Goal: Task Accomplishment & Management: Manage account settings

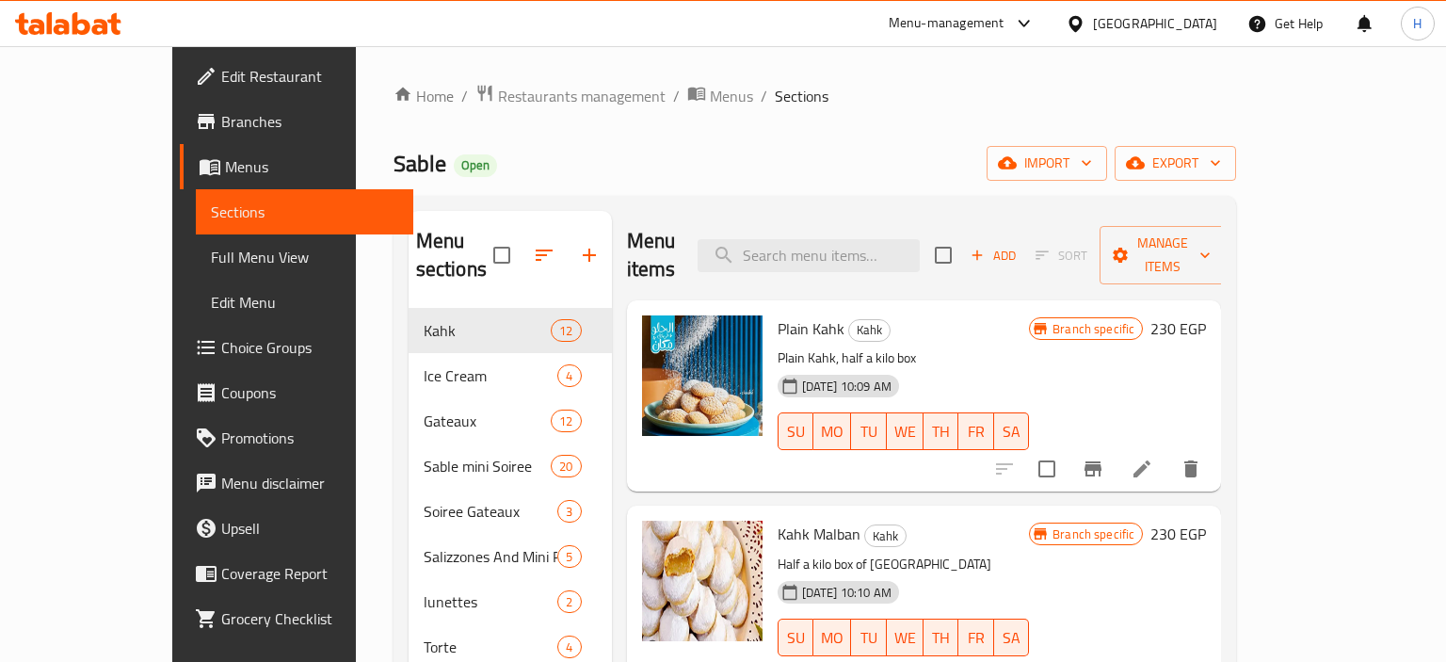
click at [1190, 24] on div "Egypt" at bounding box center [1155, 23] width 124 height 21
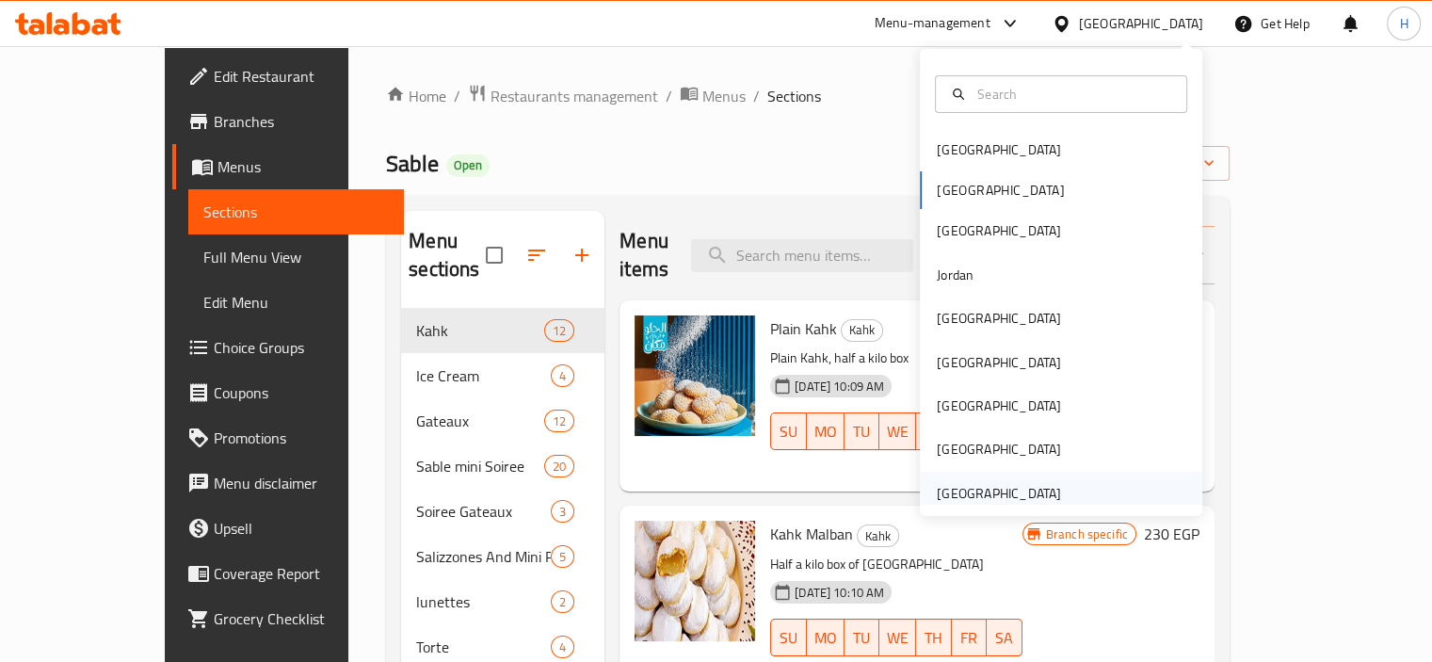
click at [975, 495] on div "United Arab Emirates" at bounding box center [999, 493] width 124 height 21
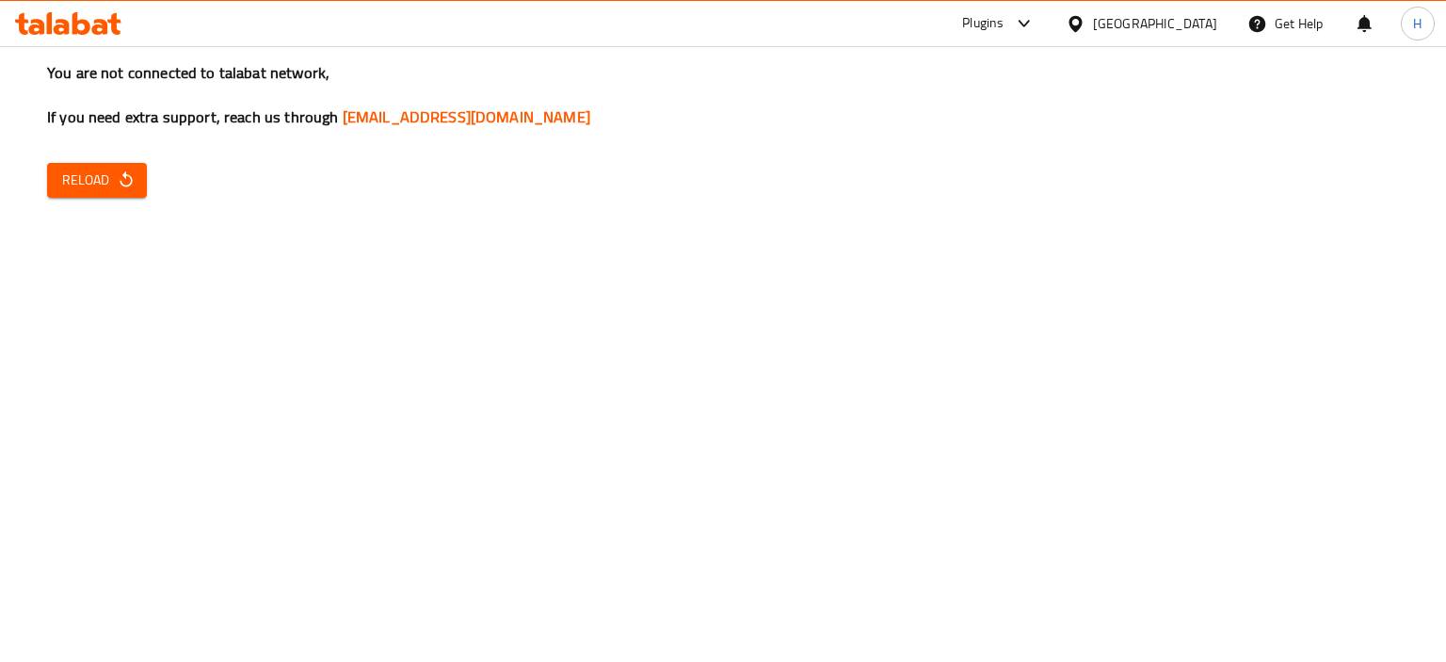
click at [181, 297] on div "You are not connected to talabat network, If you need extra support, reach us t…" at bounding box center [723, 331] width 1446 height 662
click at [1167, 25] on div "United Arab Emirates" at bounding box center [1155, 23] width 124 height 21
drag, startPoint x: 335, startPoint y: 200, endPoint x: 307, endPoint y: 199, distance: 28.3
click at [331, 199] on div "You are not connected to talabat network, If you need extra support, reach us t…" at bounding box center [723, 331] width 1446 height 662
click at [128, 169] on span "Reload" at bounding box center [97, 181] width 70 height 24
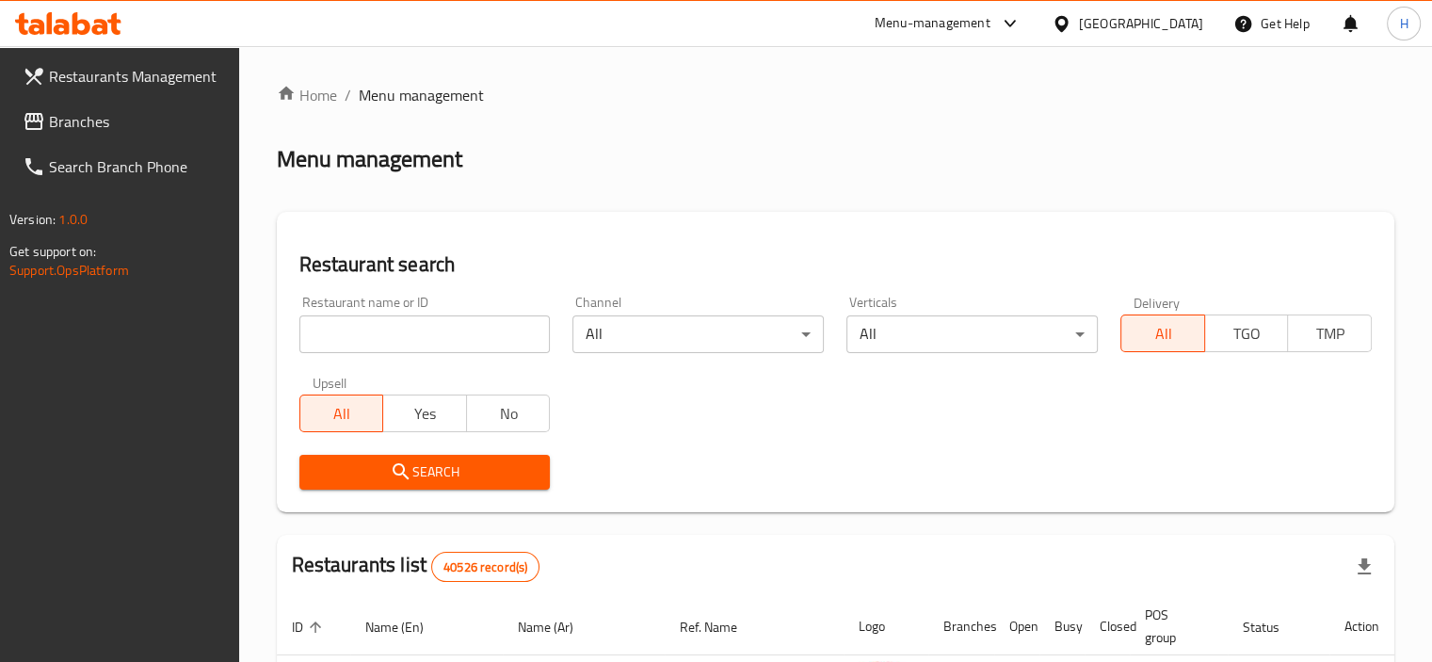
click at [84, 110] on span "Branches" at bounding box center [136, 121] width 175 height 23
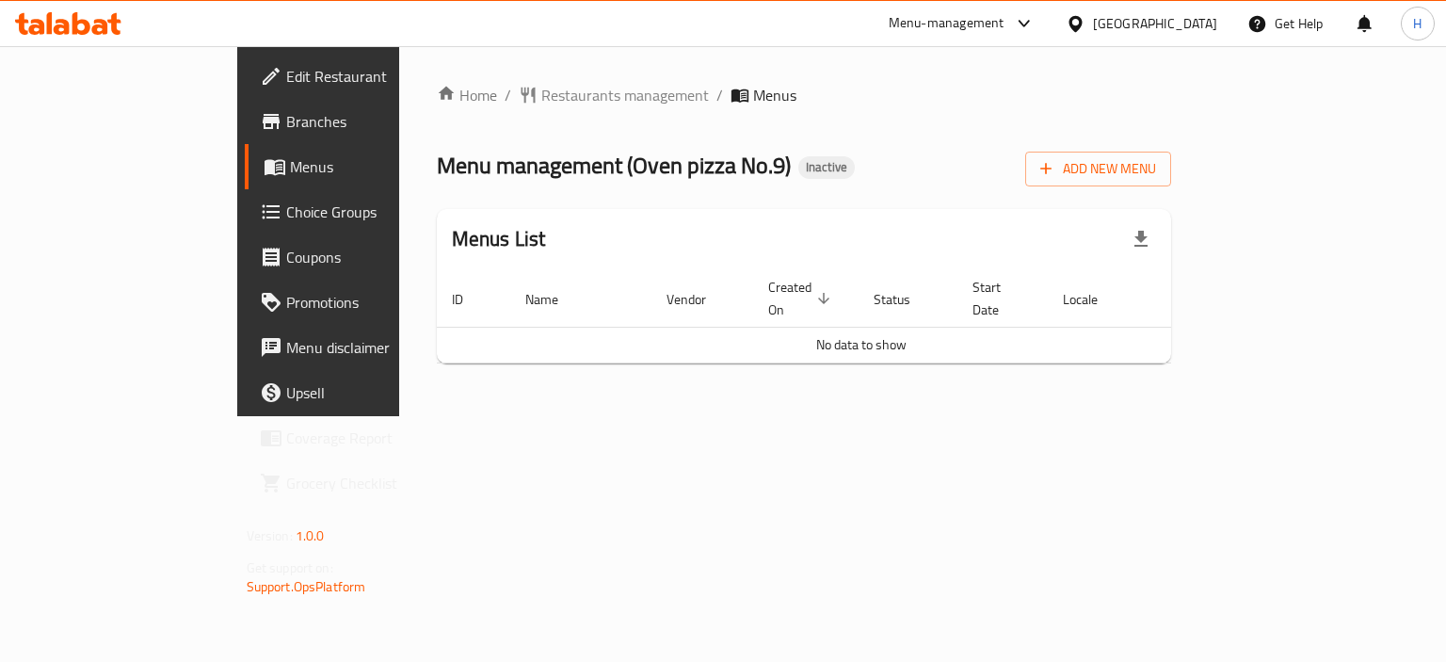
click at [1171, 150] on div "Add New Menu" at bounding box center [1098, 165] width 146 height 42
click at [1156, 162] on span "Add New Menu" at bounding box center [1098, 169] width 116 height 24
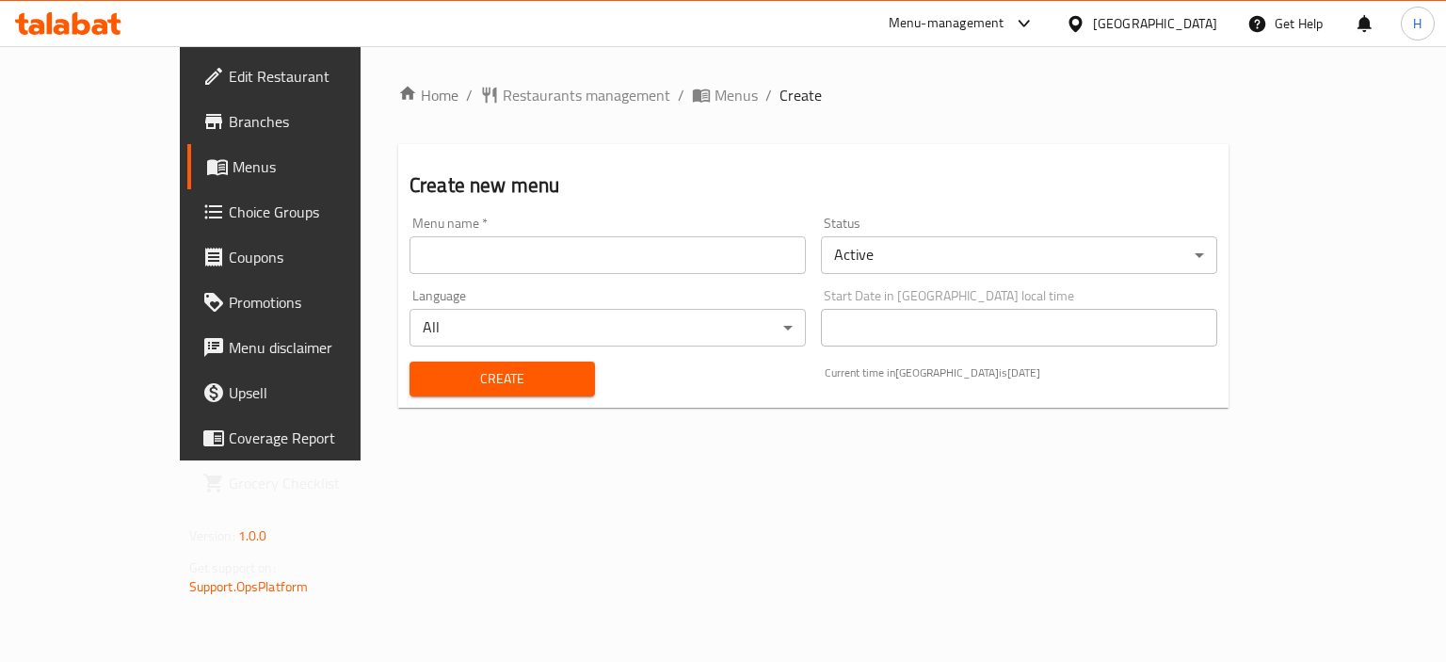
click at [437, 272] on input "text" at bounding box center [607, 255] width 396 height 38
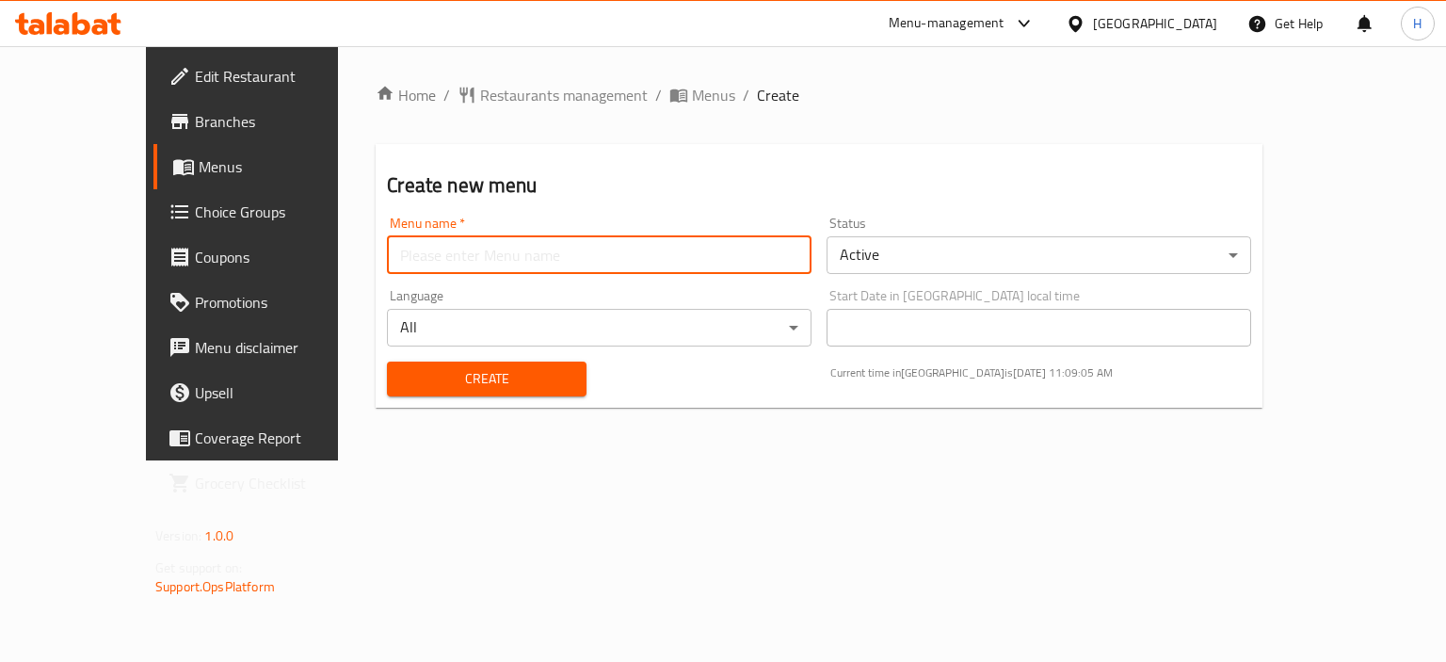
type input "Gazar"
click at [422, 356] on div "Create" at bounding box center [486, 378] width 221 height 57
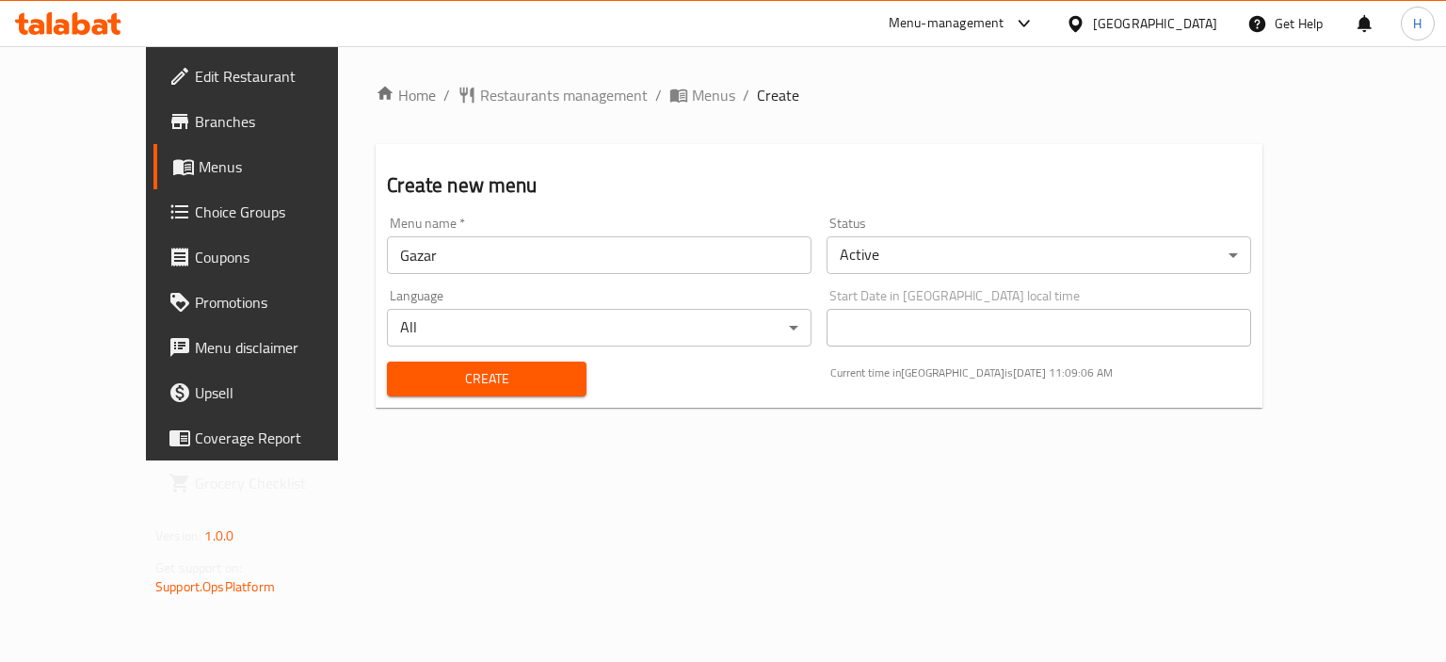
click at [422, 368] on span "Create" at bounding box center [486, 379] width 169 height 24
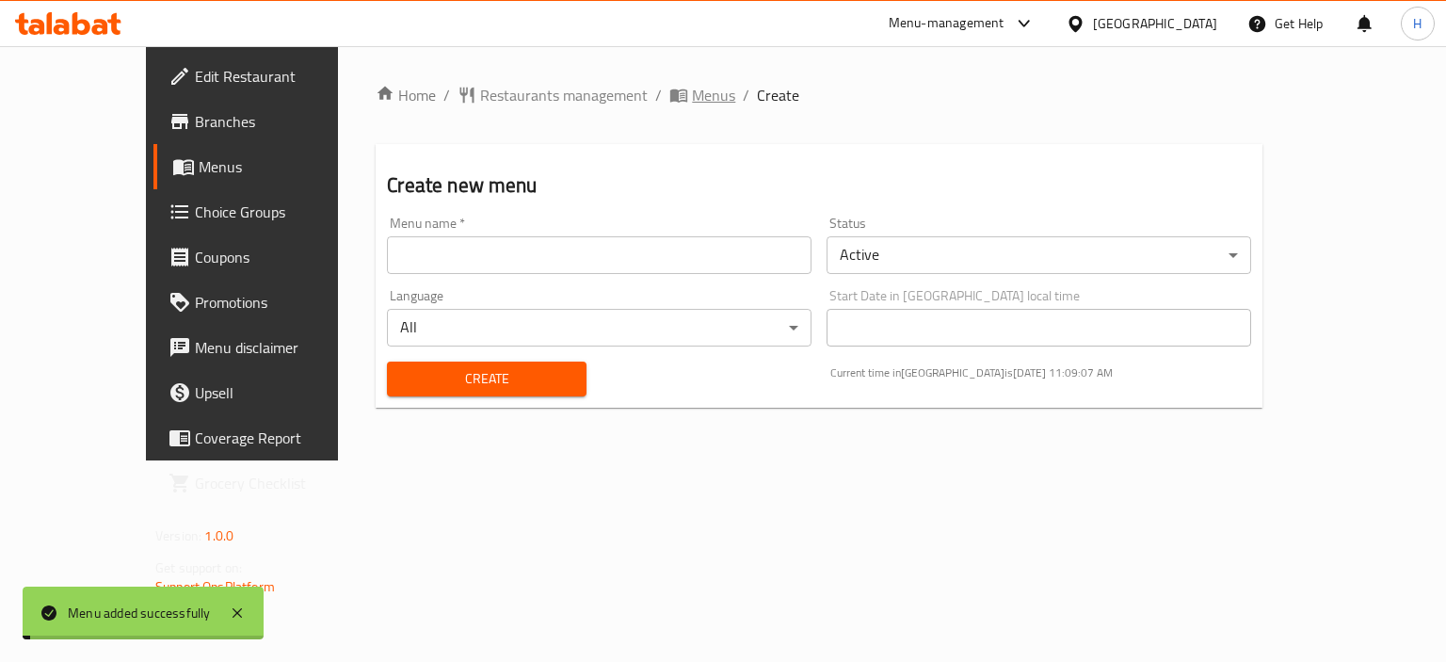
click at [692, 93] on span "Menus" at bounding box center [713, 95] width 43 height 23
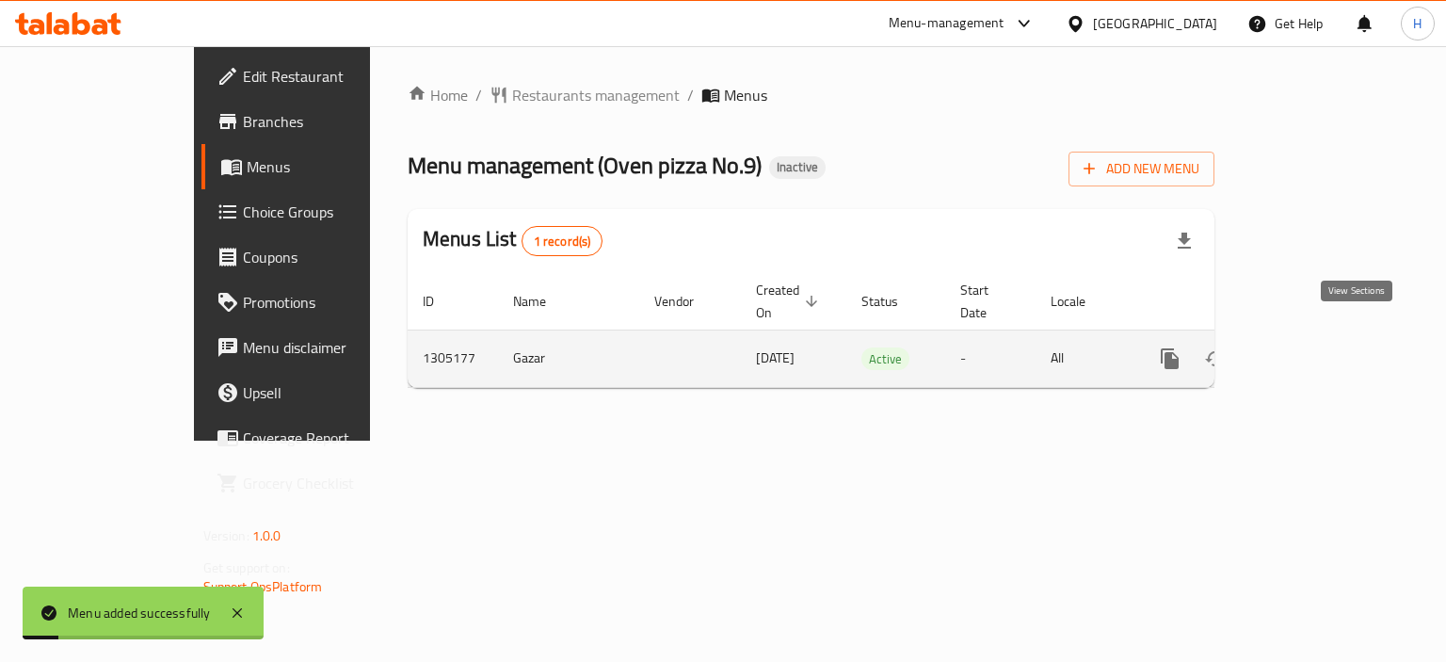
click at [1328, 342] on link "enhanced table" at bounding box center [1305, 358] width 45 height 45
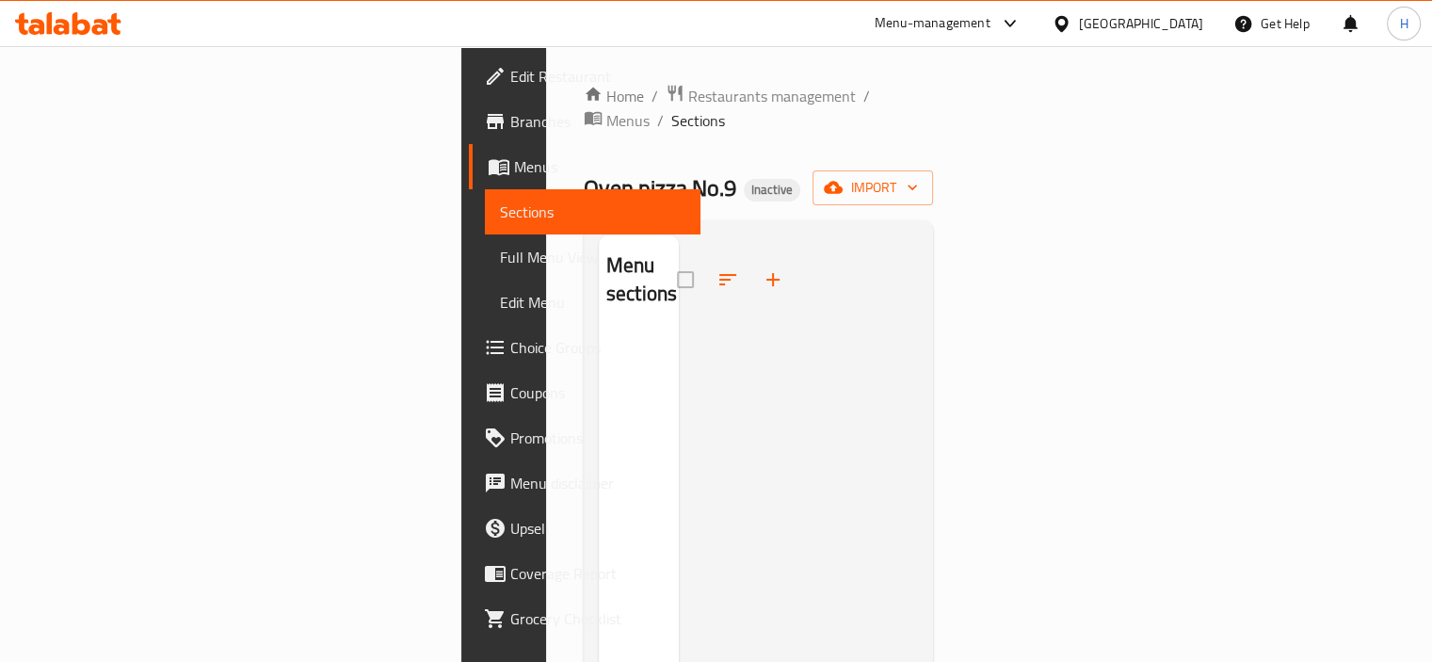
click at [971, 259] on div "Home / Restaurants management / Menus / Sections Oven pizza No.9 Inactive impor…" at bounding box center [758, 498] width 425 height 904
click at [918, 176] on span "import" at bounding box center [872, 188] width 90 height 24
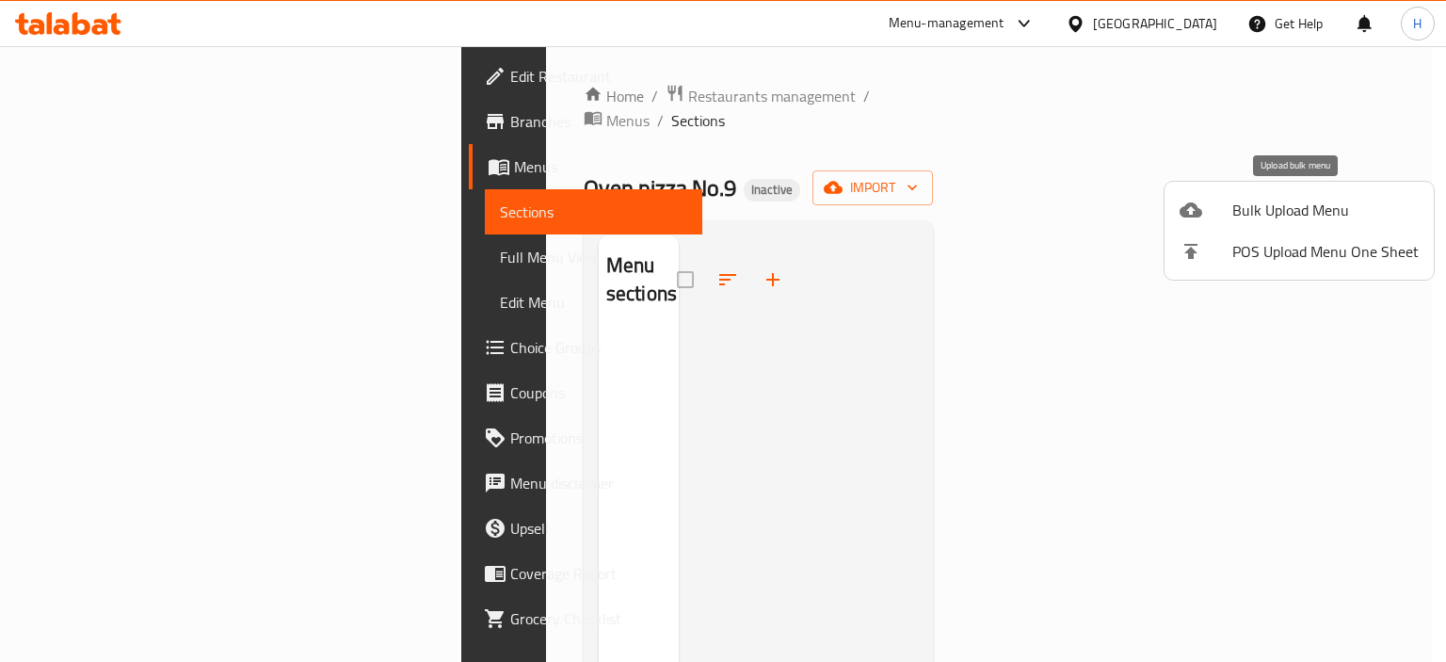
click at [1349, 201] on span "Bulk Upload Menu" at bounding box center [1325, 210] width 186 height 23
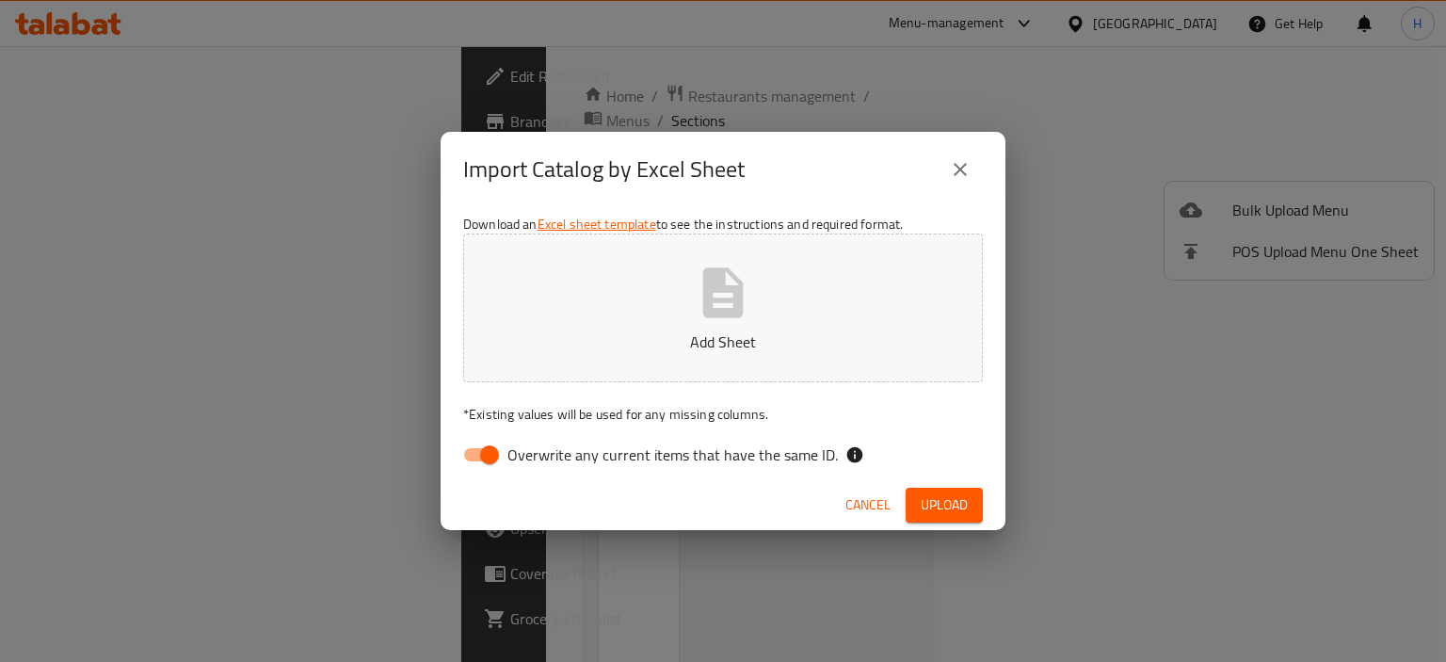
click at [466, 443] on input "Overwrite any current items that have the same ID." at bounding box center [489, 455] width 107 height 36
checkbox input "false"
click at [640, 294] on button "Add Sheet" at bounding box center [723, 307] width 520 height 149
click at [923, 511] on span "Upload" at bounding box center [944, 505] width 47 height 24
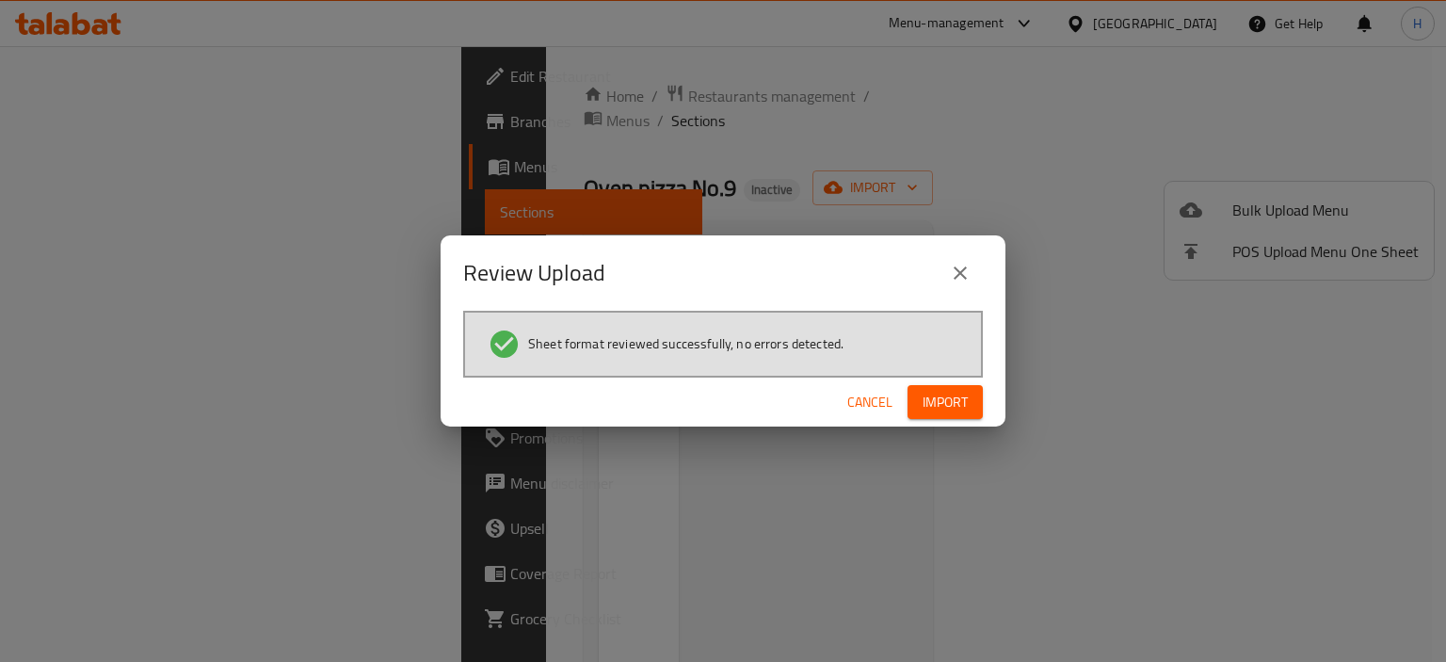
click at [949, 409] on span "Import" at bounding box center [945, 403] width 45 height 24
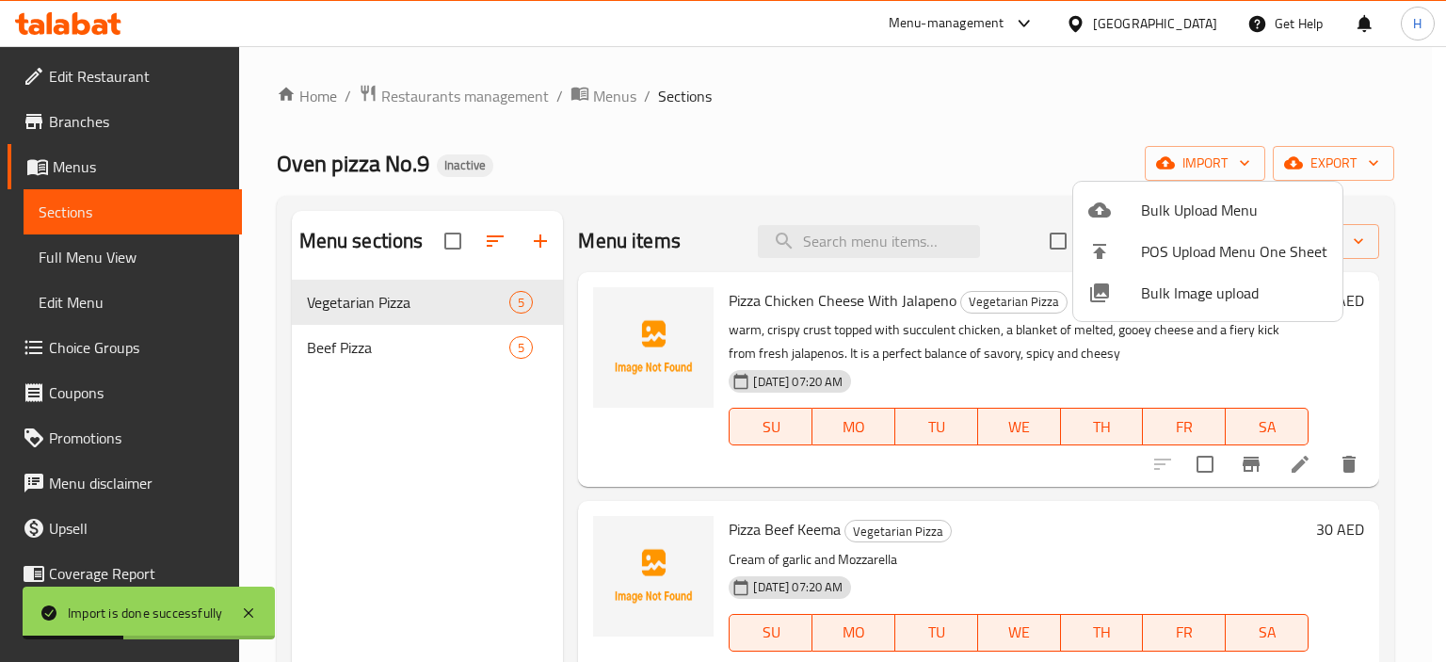
click at [1133, 291] on div at bounding box center [1114, 292] width 53 height 23
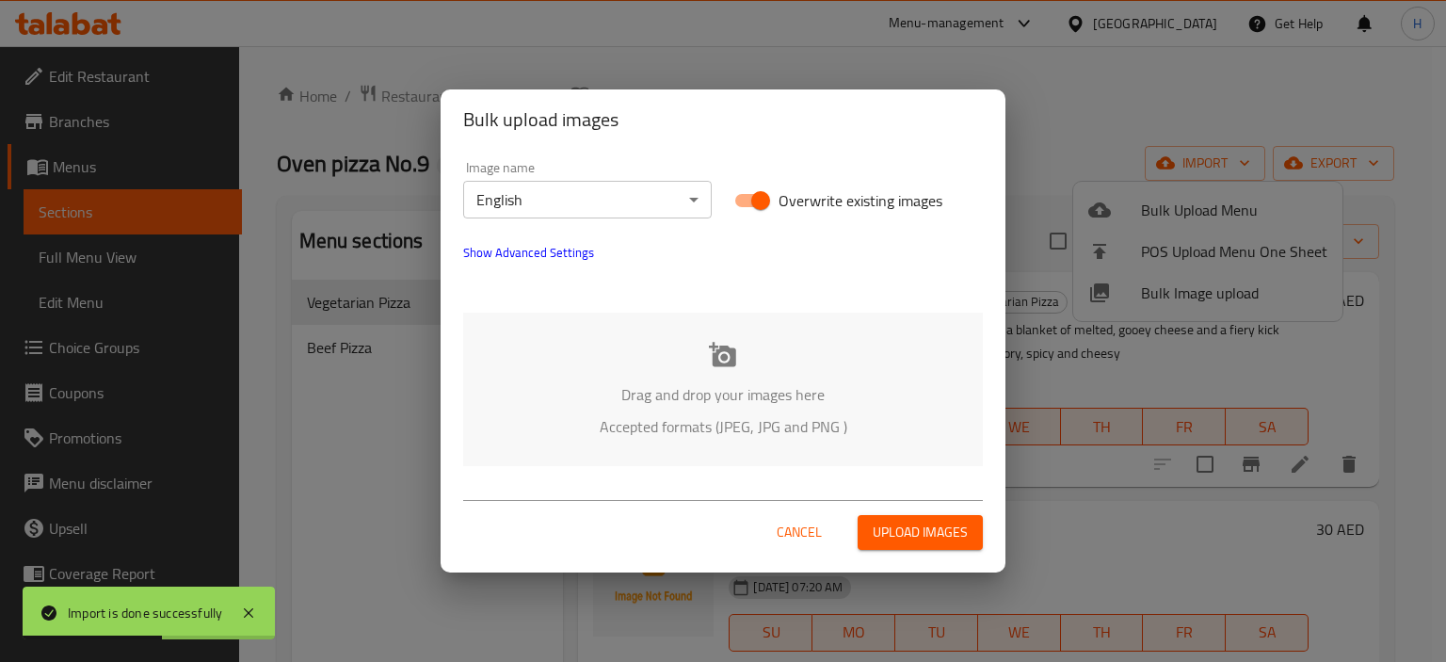
click at [768, 361] on div "Drag and drop your images here Accepted formats (JPEG, JPG and PNG )" at bounding box center [723, 389] width 520 height 153
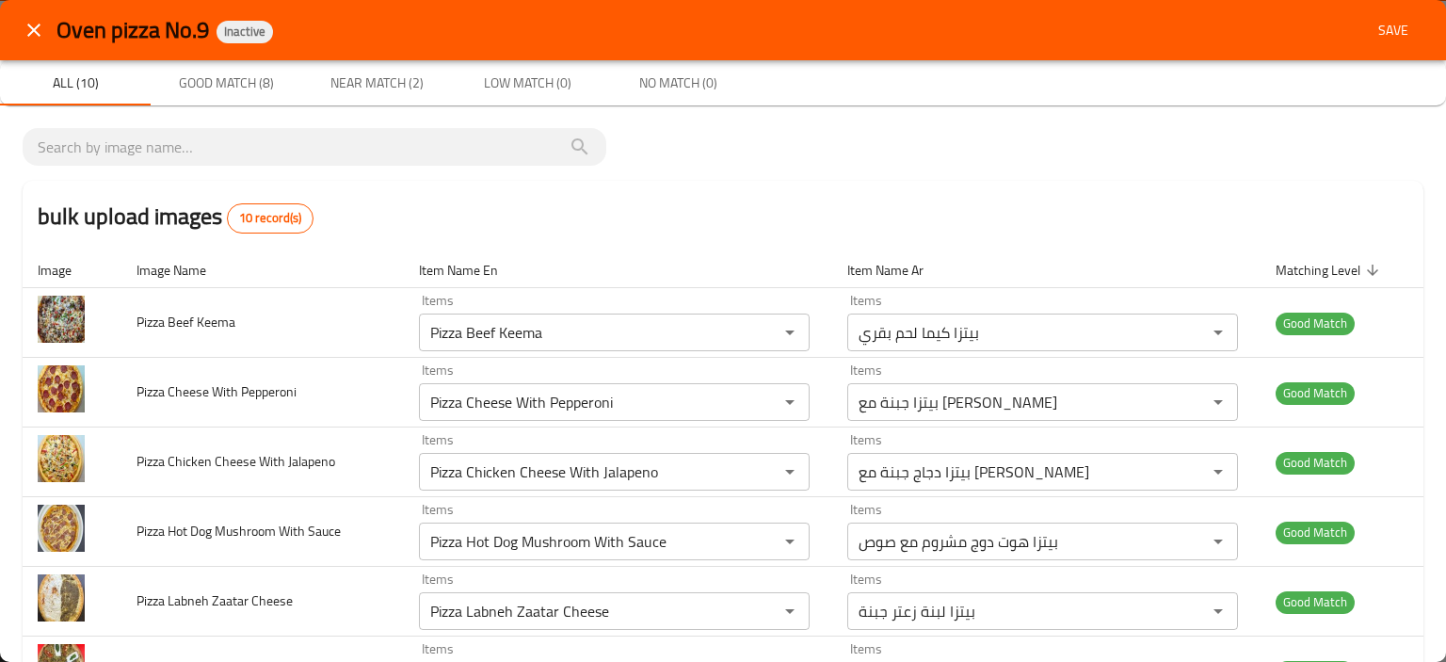
click at [1386, 24] on span "Save" at bounding box center [1393, 31] width 45 height 24
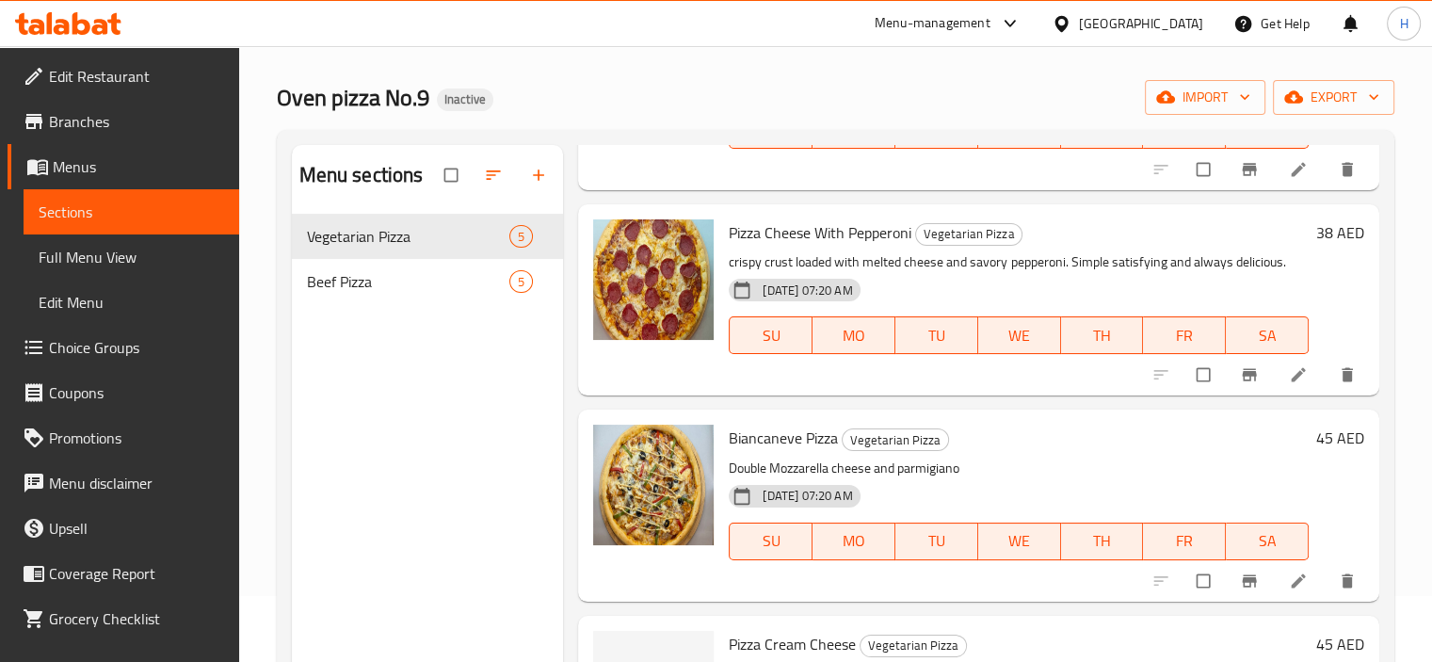
scroll to position [264, 0]
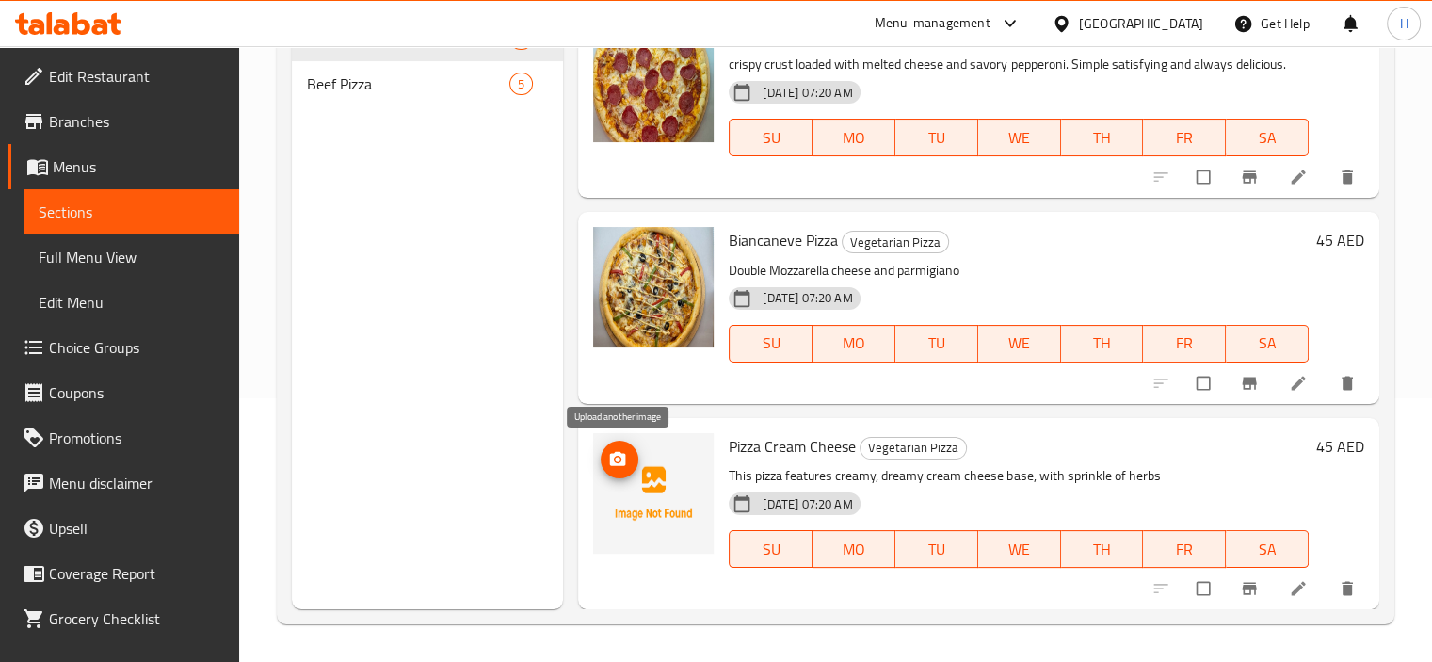
click at [618, 462] on icon "upload picture" at bounding box center [618, 458] width 16 height 14
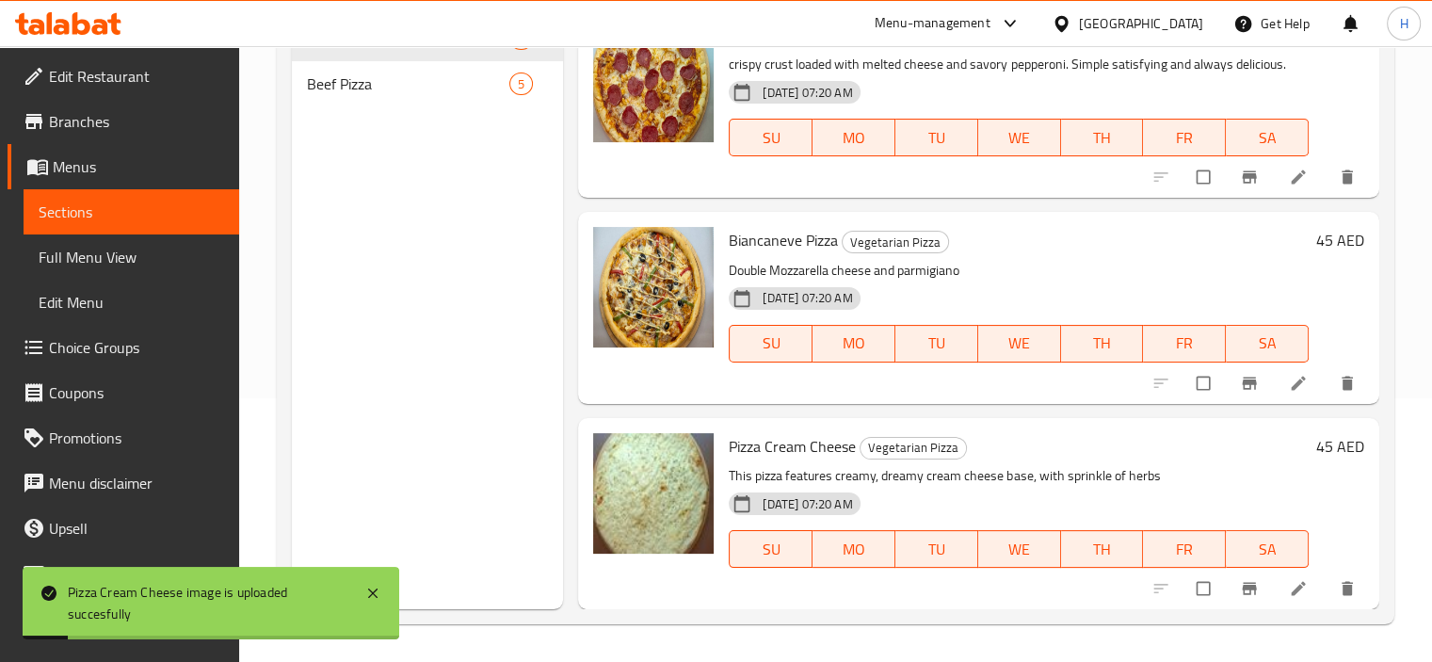
scroll to position [0, 0]
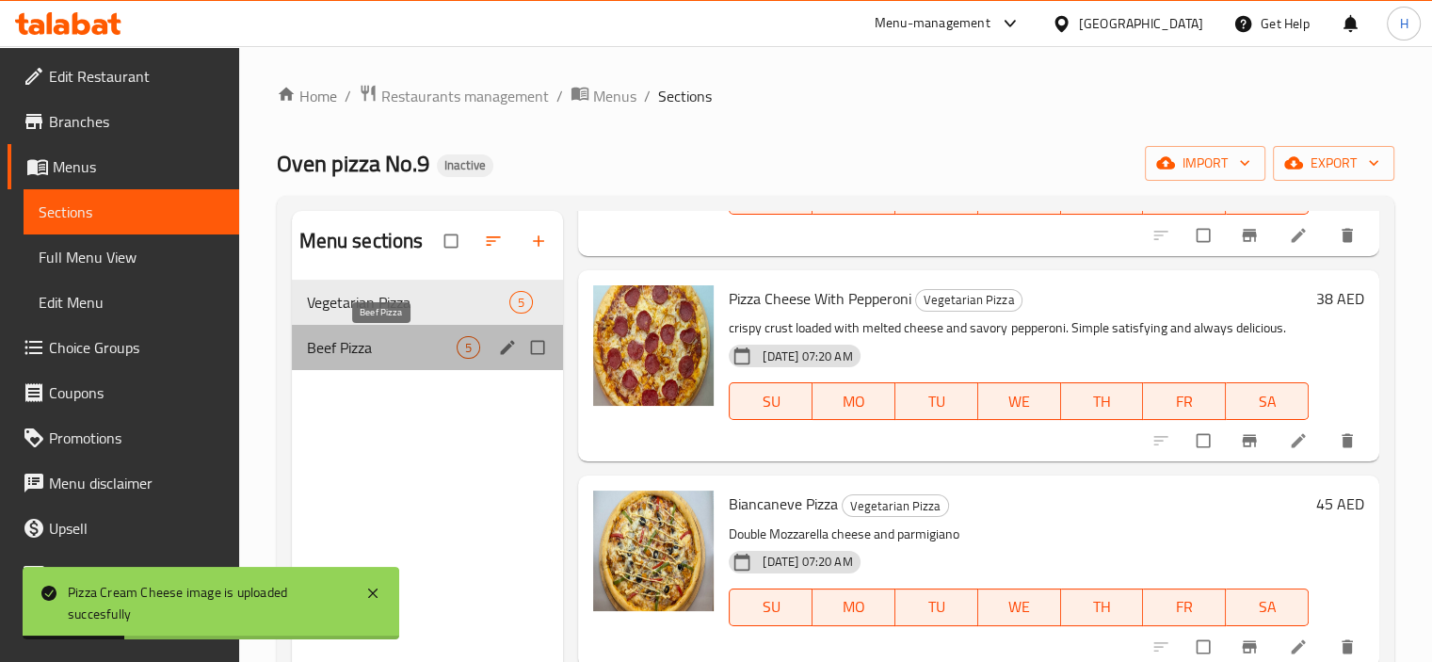
click at [381, 347] on span "Beef Pizza" at bounding box center [382, 347] width 151 height 23
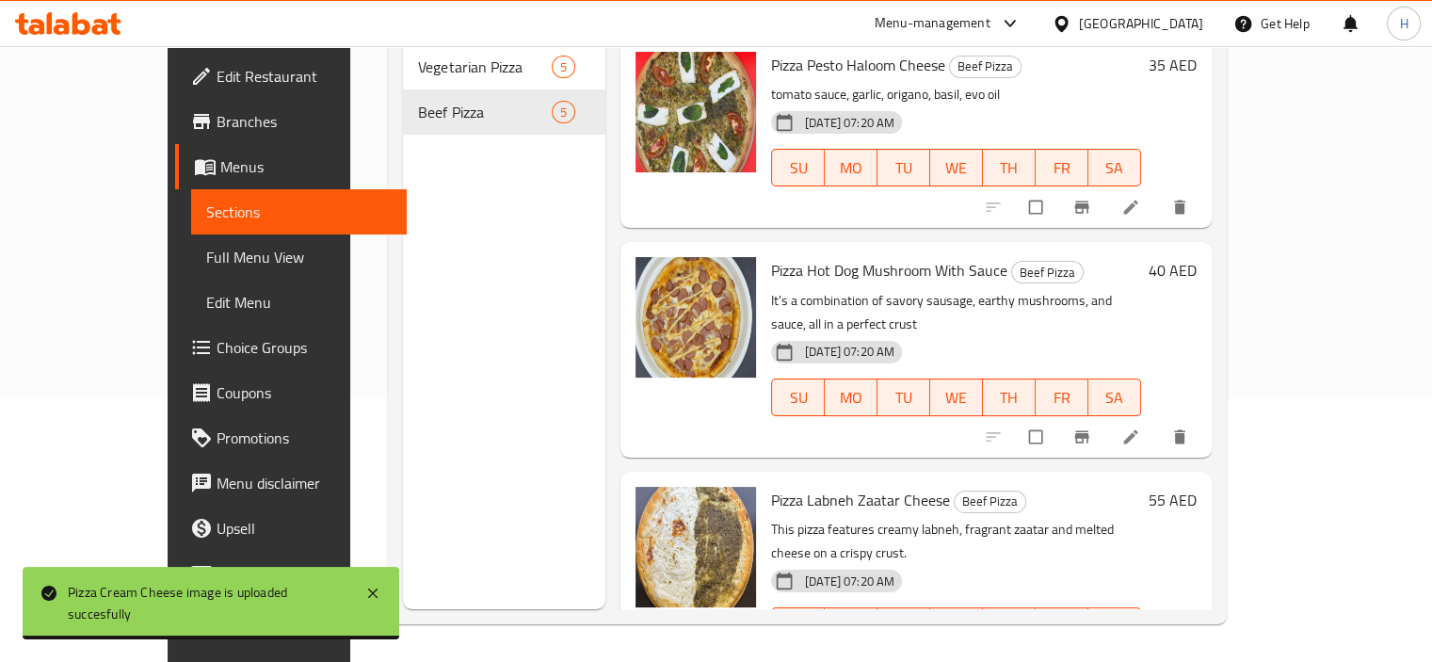
click at [206, 261] on span "Full Menu View" at bounding box center [298, 257] width 185 height 23
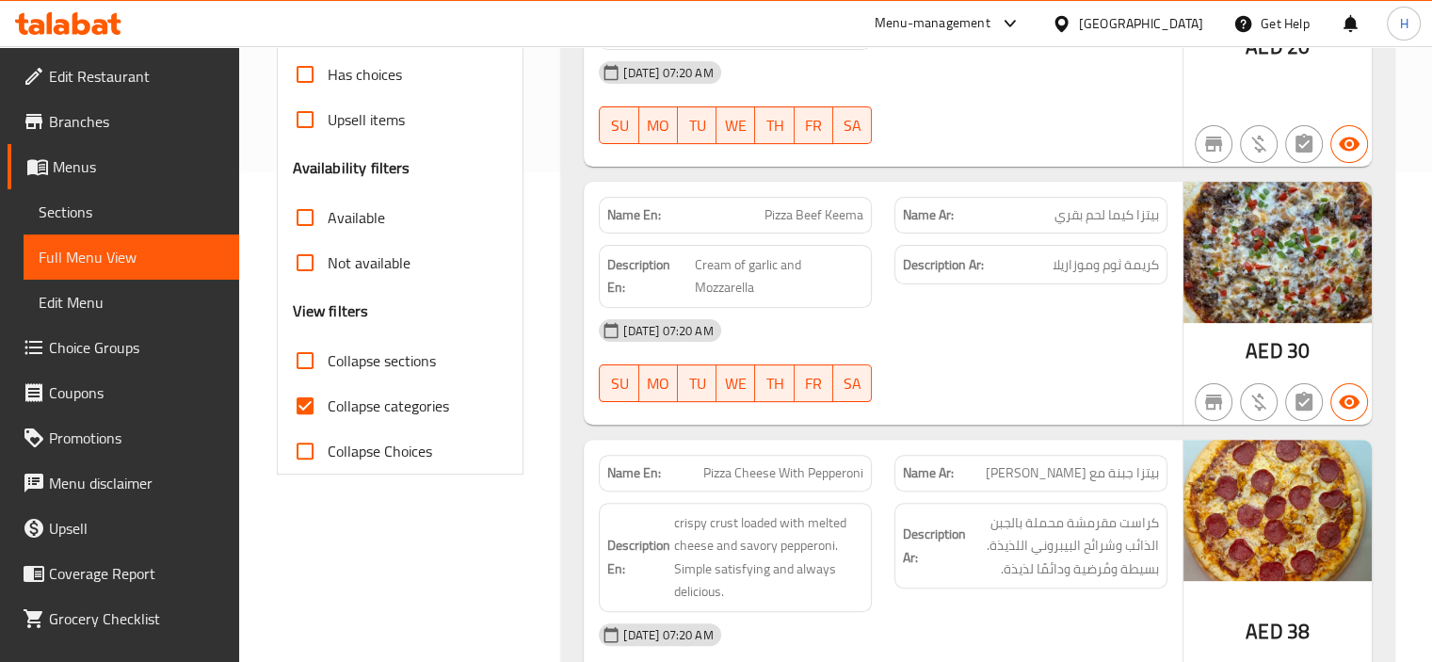
scroll to position [734, 0]
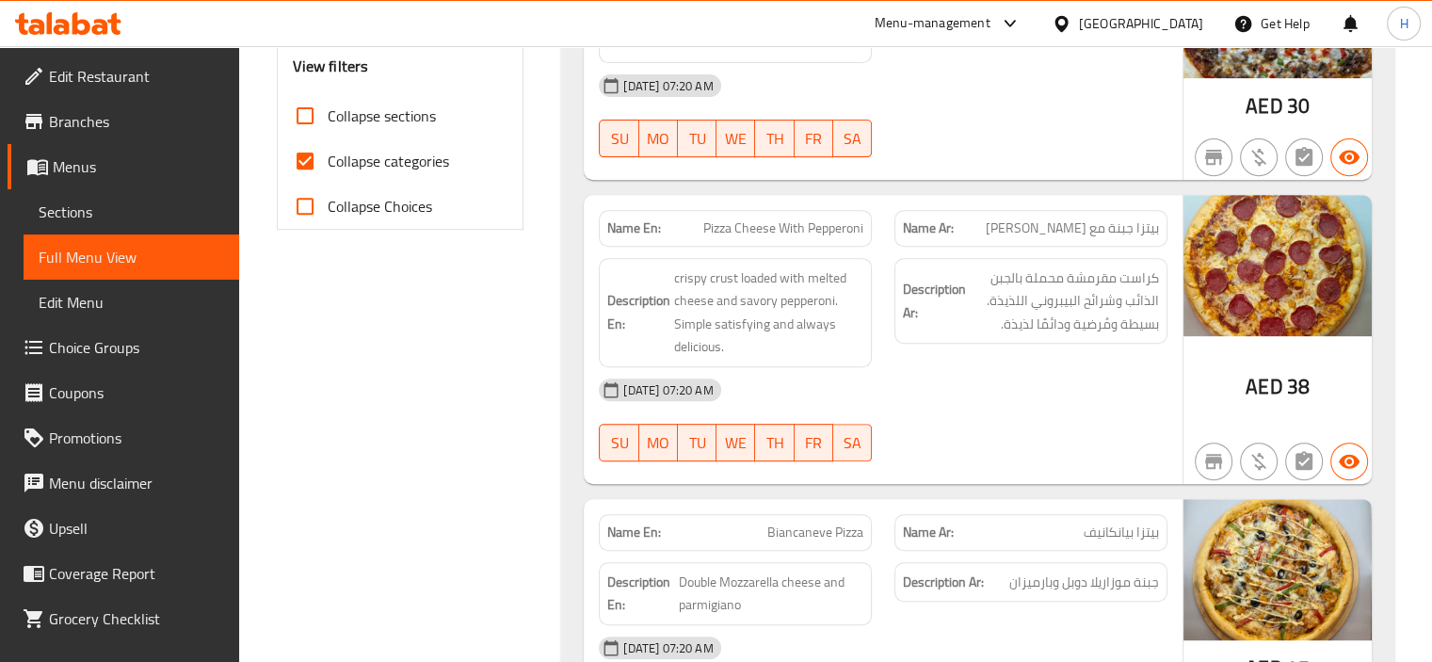
click at [393, 169] on span "Collapse categories" at bounding box center [388, 161] width 121 height 23
click at [328, 169] on input "Collapse categories" at bounding box center [304, 160] width 45 height 45
checkbox input "false"
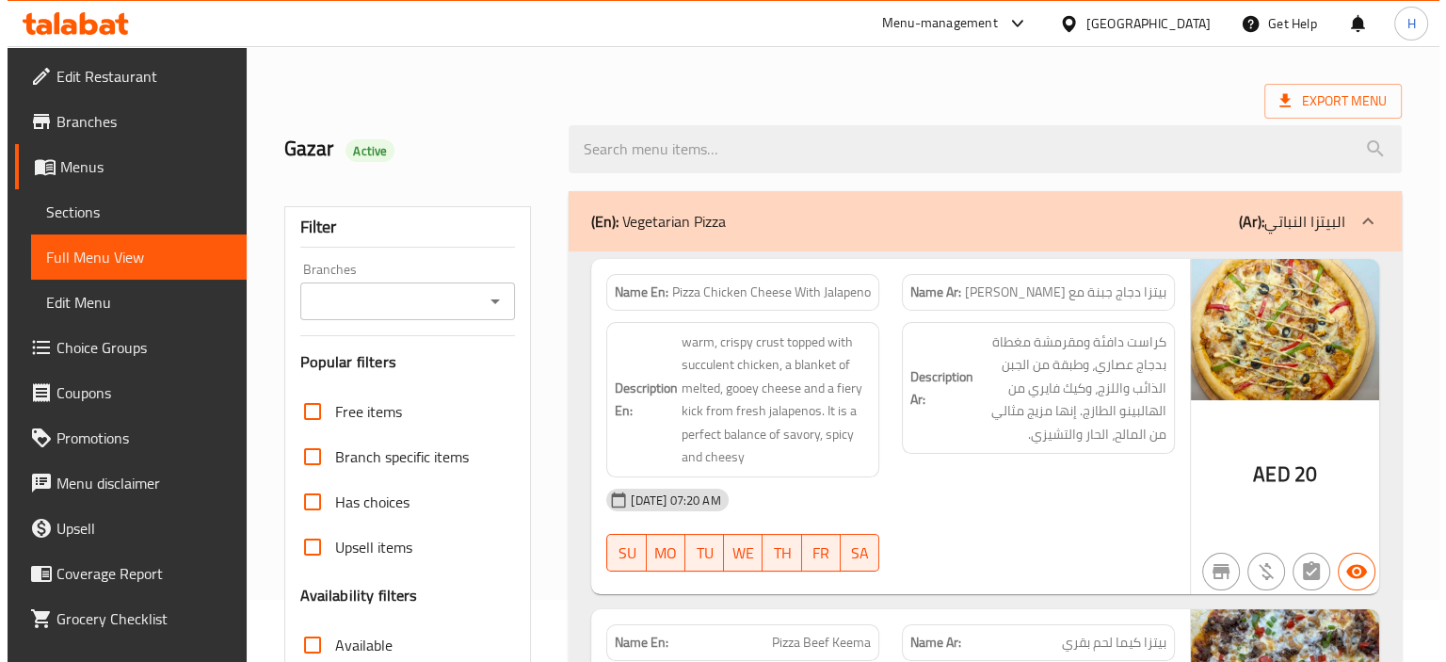
scroll to position [0, 0]
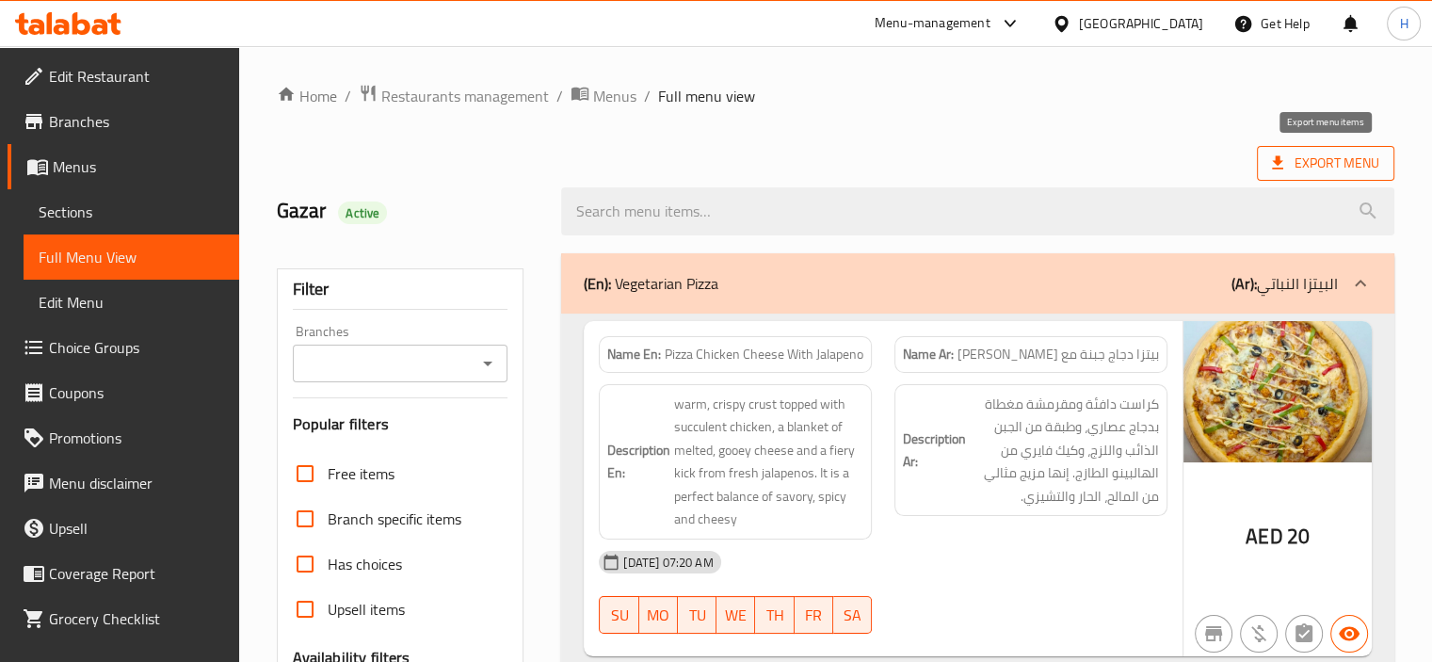
click at [1303, 165] on span "Export Menu" at bounding box center [1325, 164] width 107 height 24
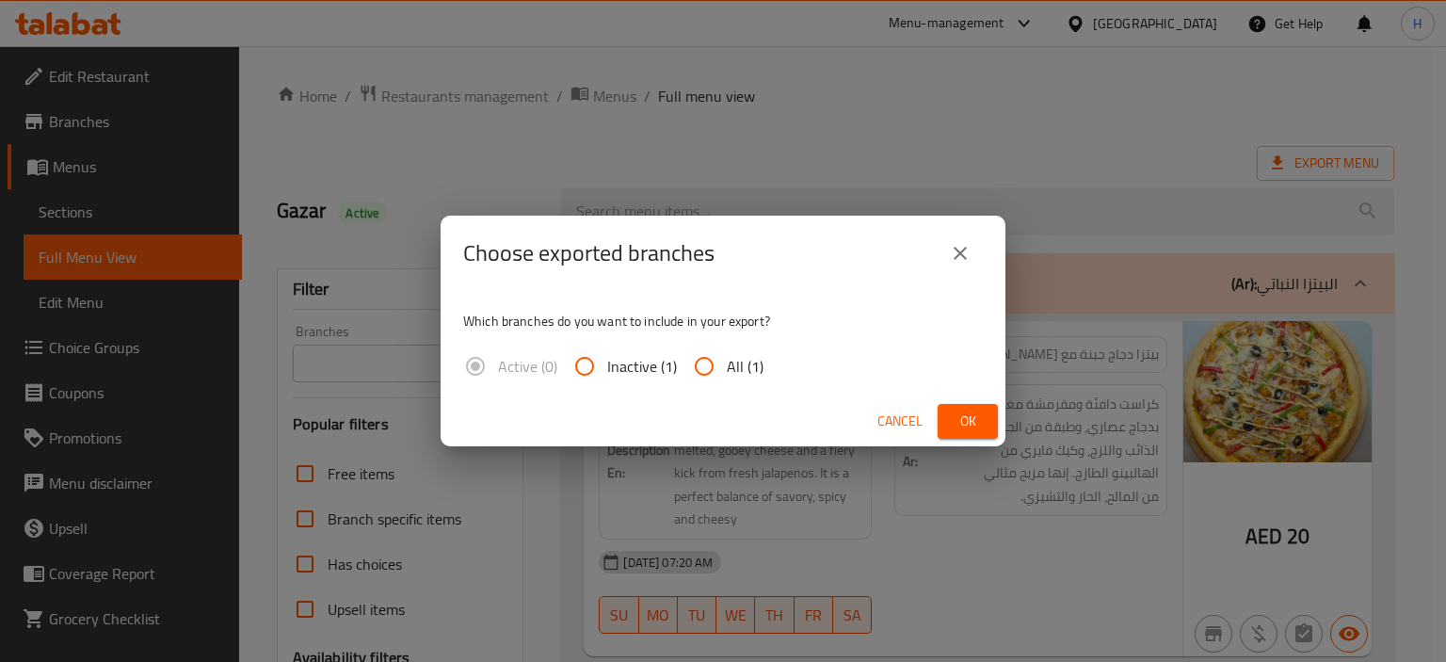
drag, startPoint x: 730, startPoint y: 364, endPoint x: 862, endPoint y: 387, distance: 133.7
click at [730, 365] on span "All (1)" at bounding box center [745, 366] width 37 height 23
click at [727, 365] on input "All (1)" at bounding box center [704, 366] width 45 height 45
radio input "true"
click at [965, 409] on span "Ok" at bounding box center [968, 421] width 30 height 24
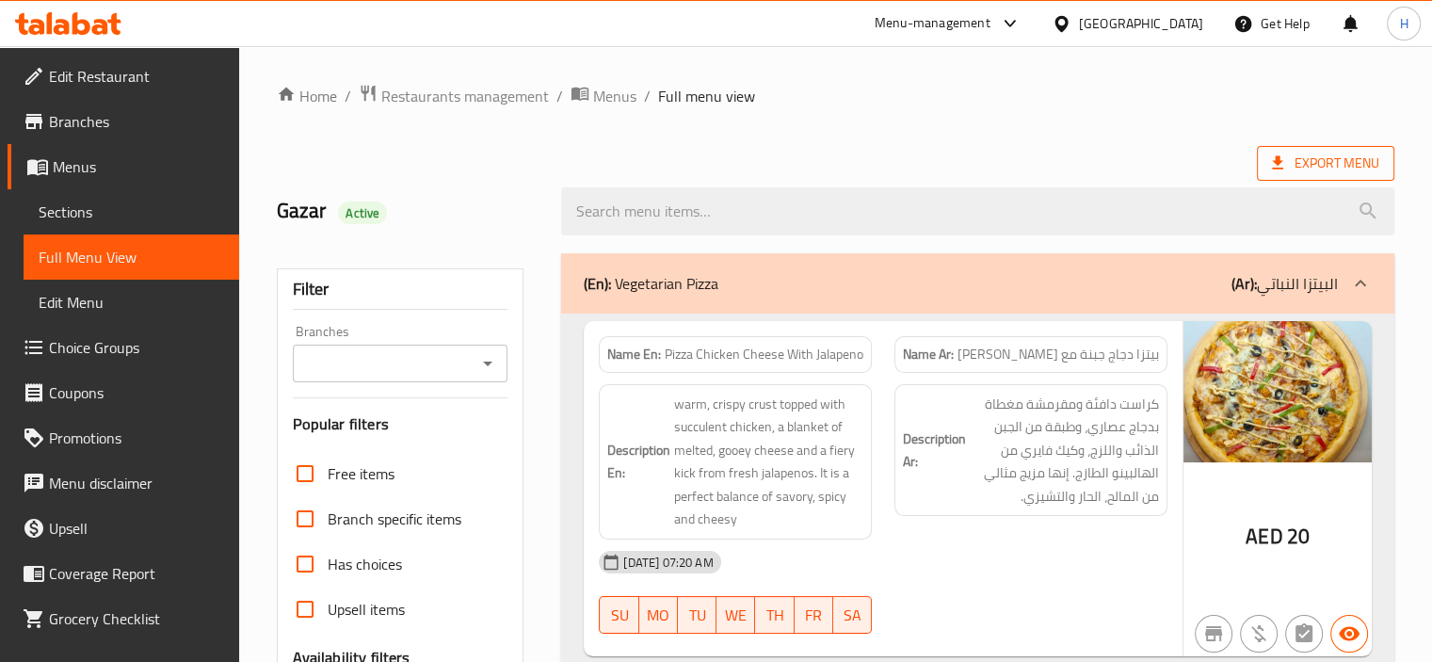
click at [1292, 169] on span "Export Menu" at bounding box center [1325, 164] width 107 height 24
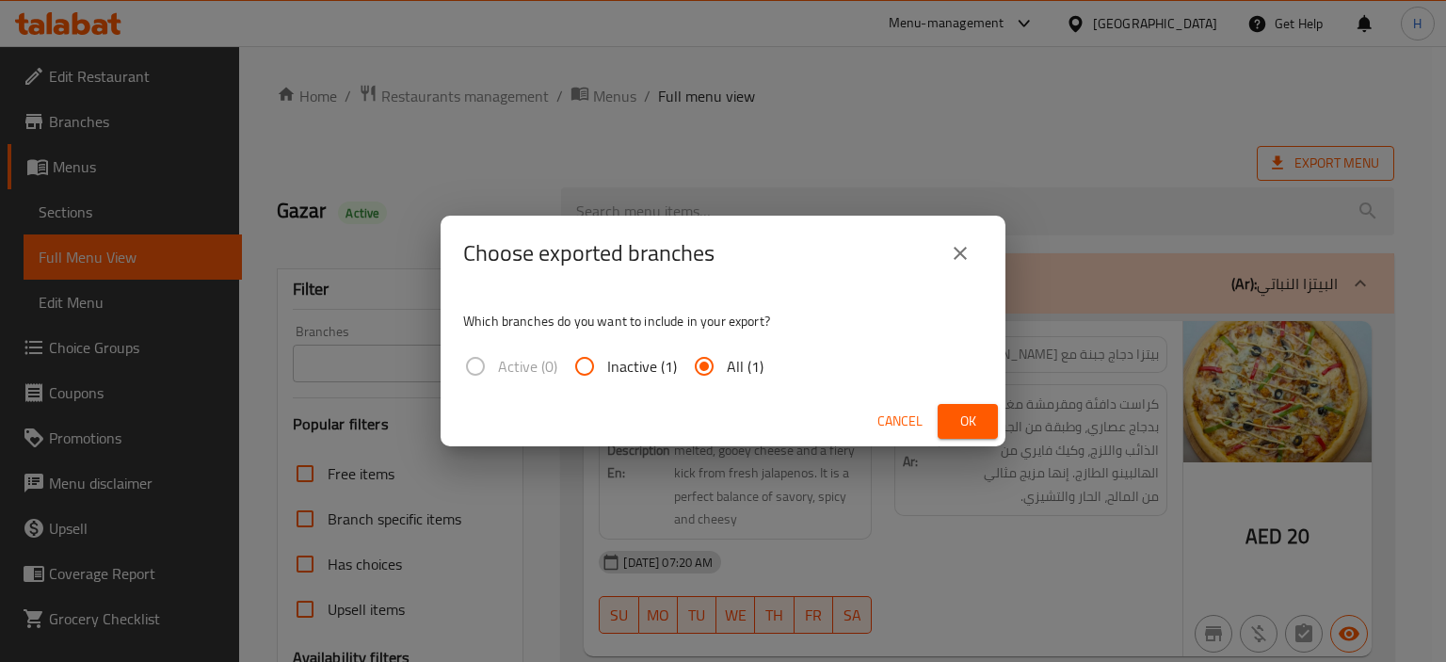
click at [147, 206] on div "Choose exported branches Which branches do you want to include in your export? …" at bounding box center [723, 331] width 1446 height 662
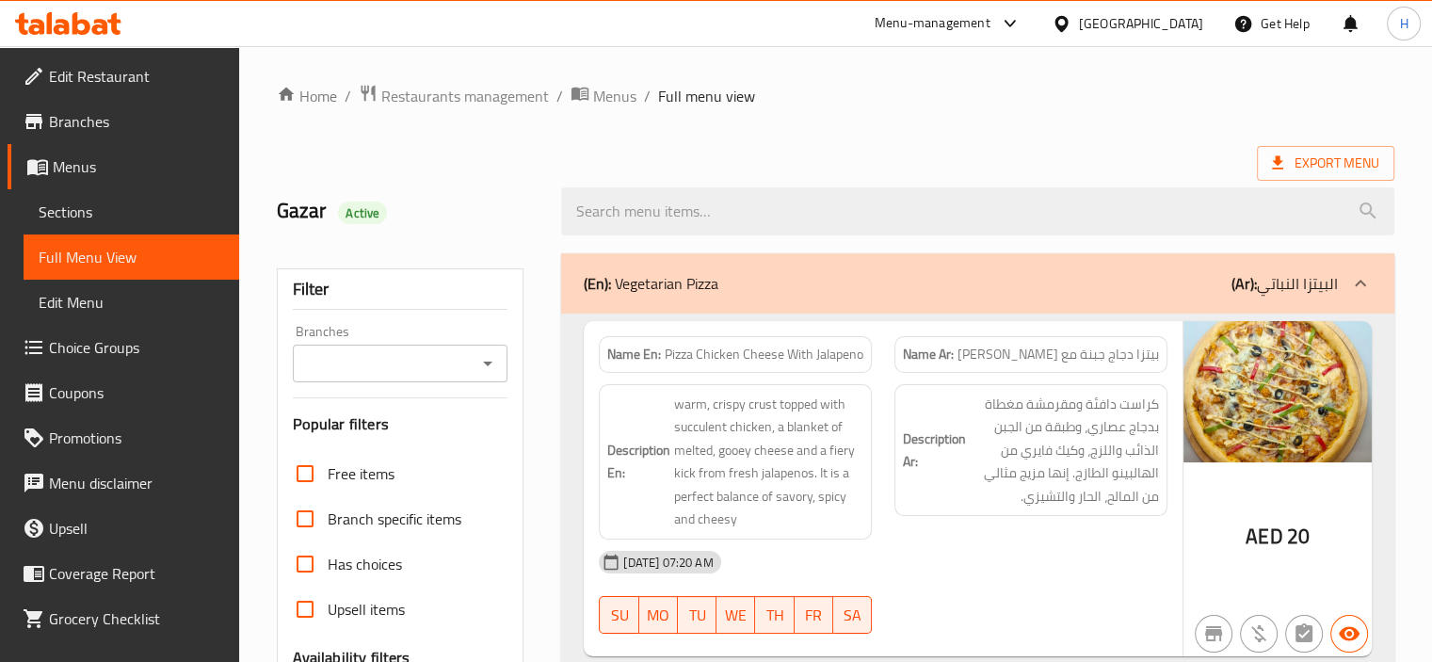
click at [136, 206] on span "Sections" at bounding box center [131, 212] width 185 height 23
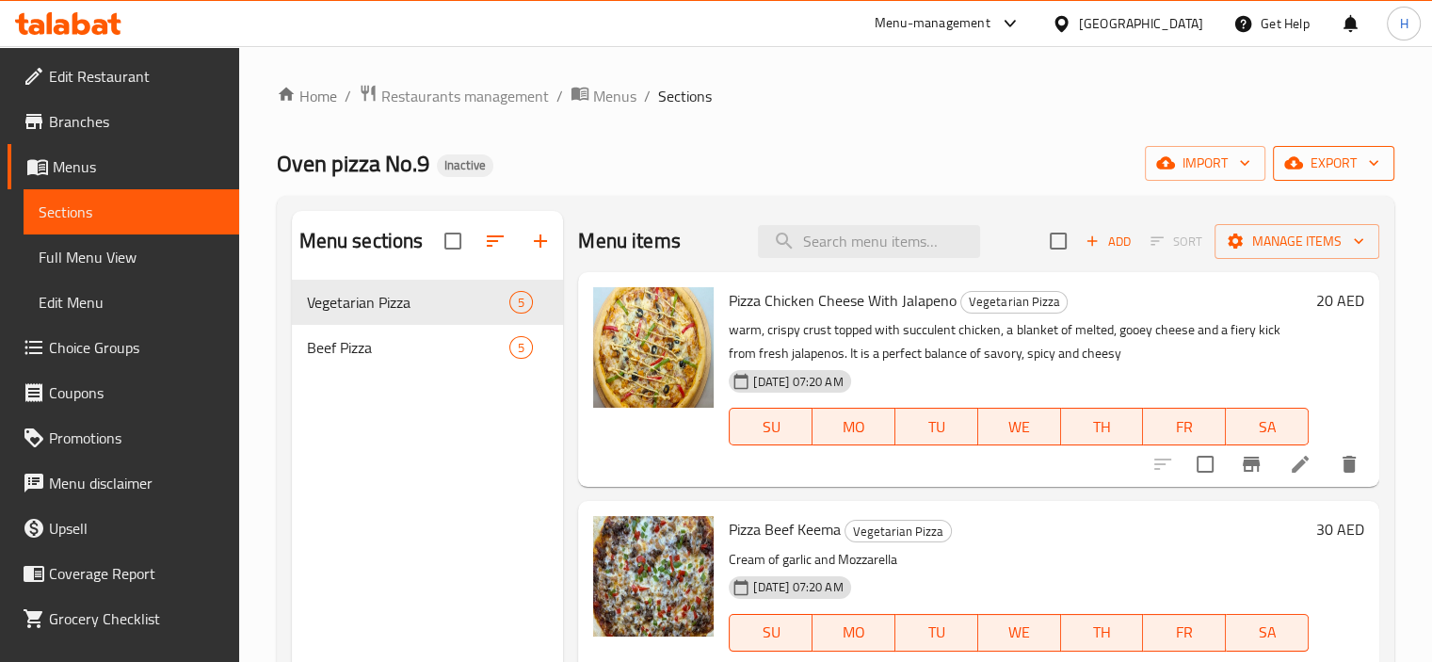
click at [1333, 171] on span "export" at bounding box center [1333, 164] width 91 height 24
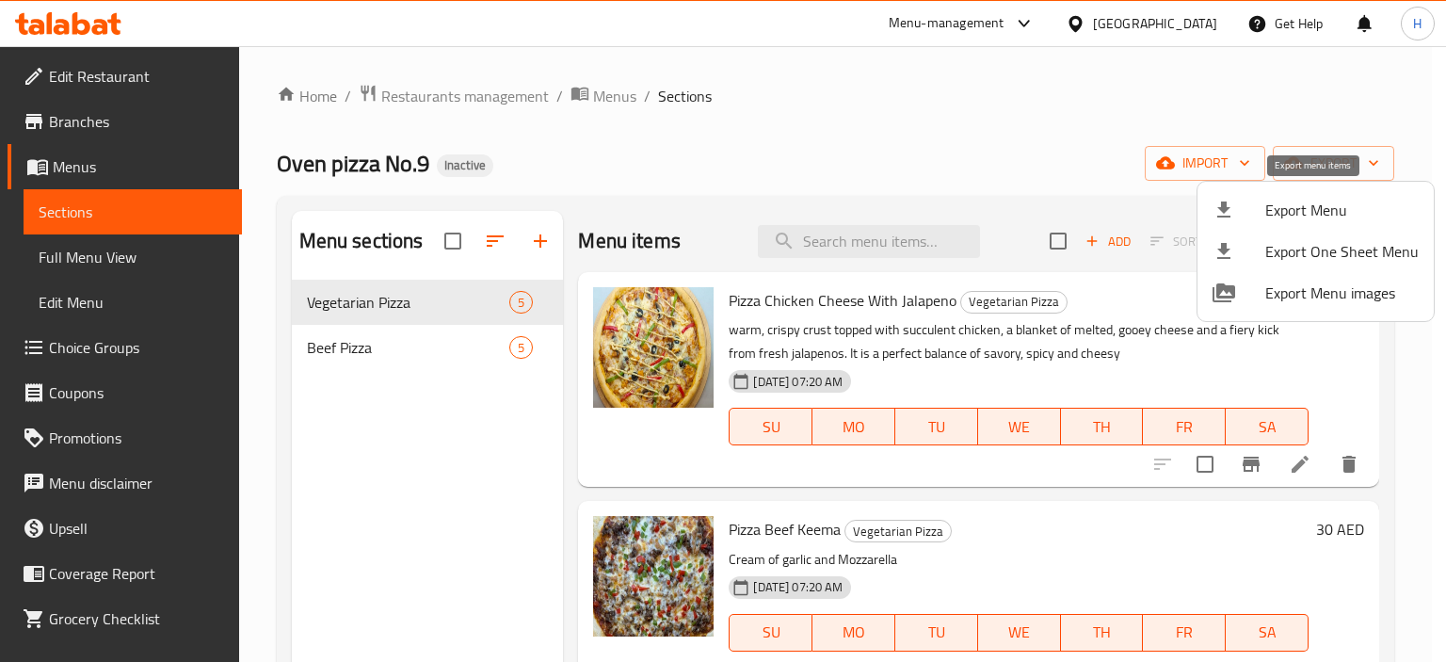
click at [1327, 199] on span "Export Menu" at bounding box center [1341, 210] width 153 height 23
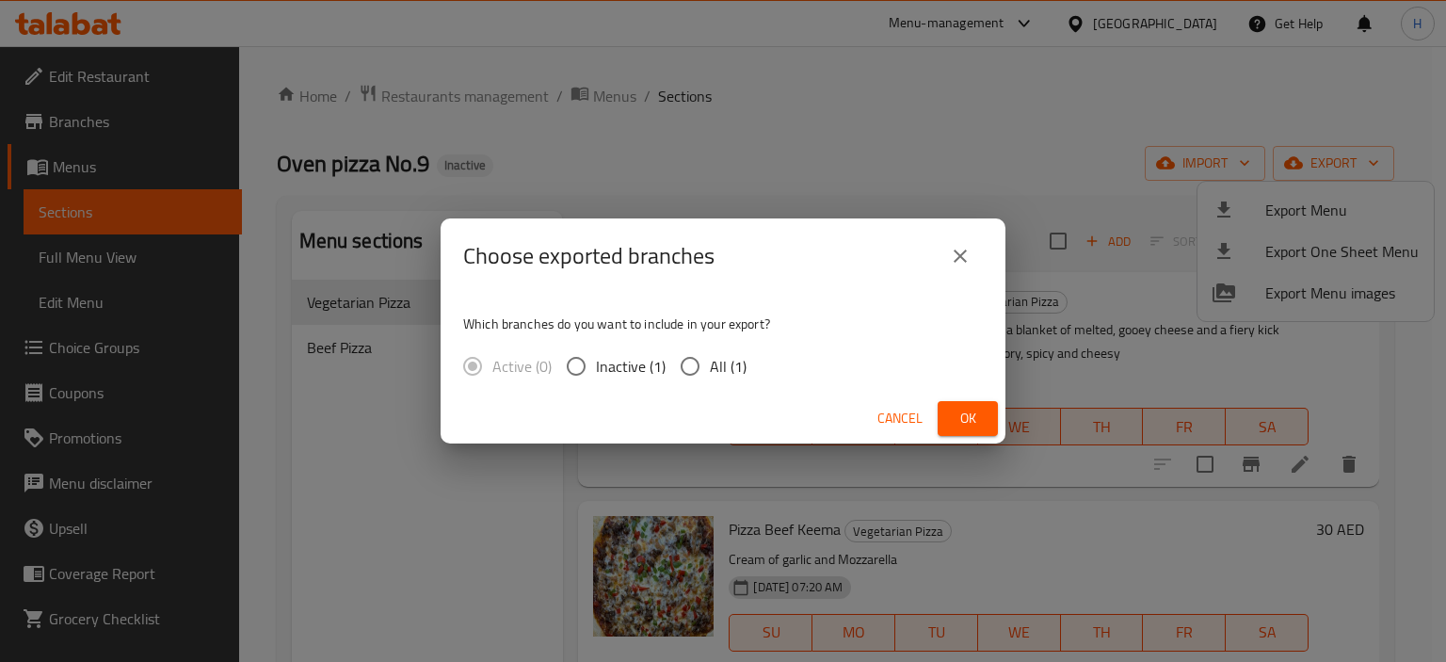
click at [674, 363] on input "All (1)" at bounding box center [690, 366] width 40 height 40
radio input "true"
click at [964, 412] on span "Ok" at bounding box center [968, 419] width 30 height 24
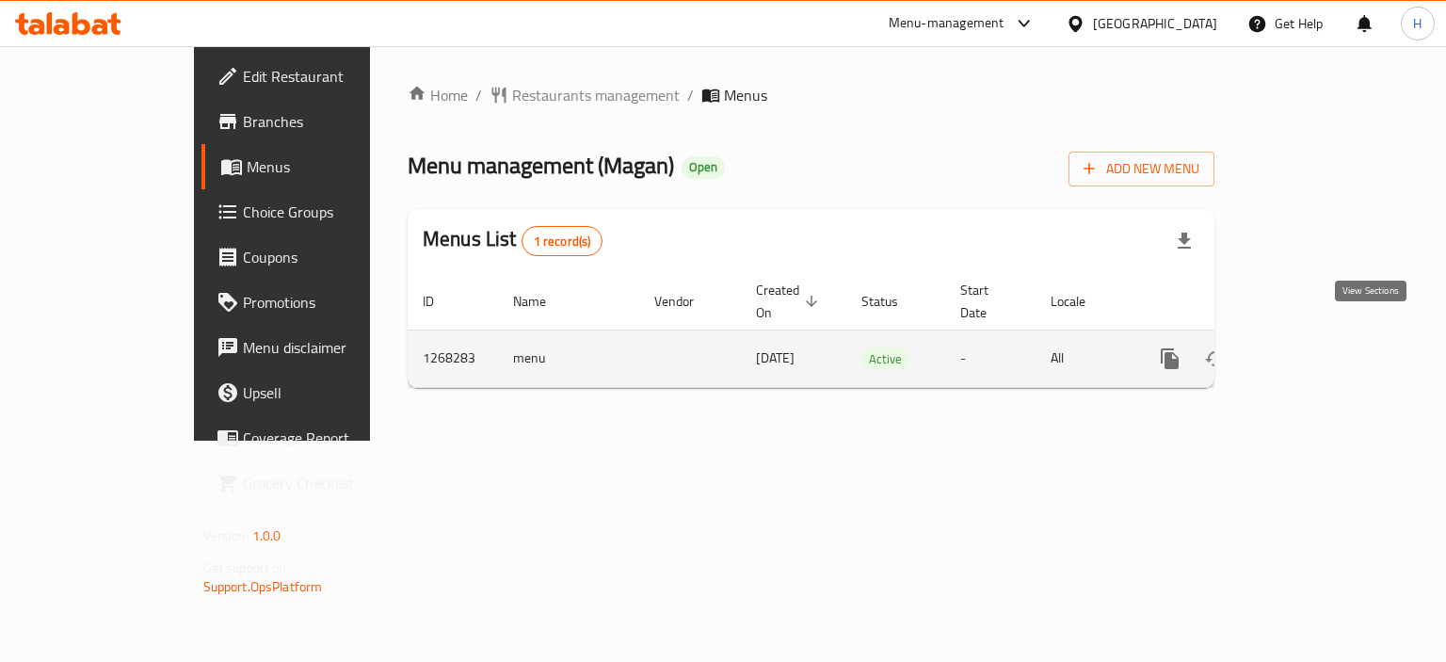
click at [1317, 347] on icon "enhanced table" at bounding box center [1305, 358] width 23 height 23
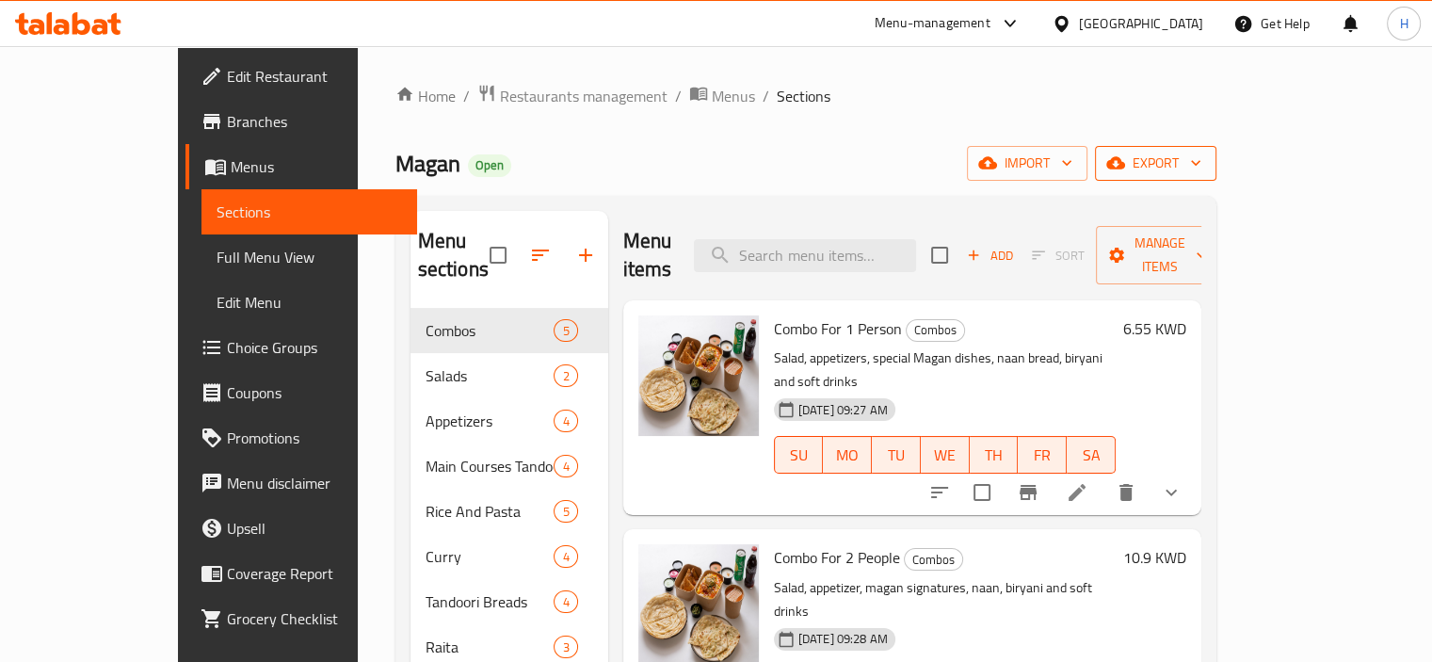
click at [1201, 160] on span "export" at bounding box center [1155, 164] width 91 height 24
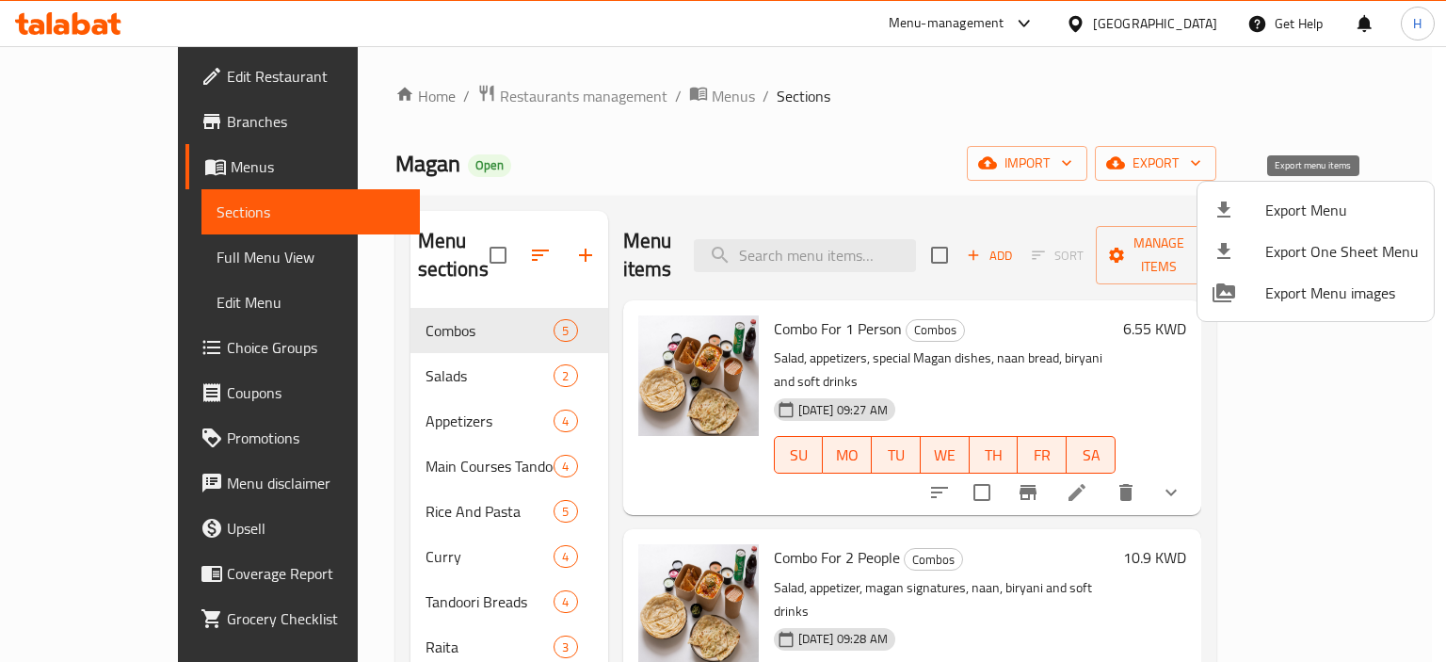
click at [1321, 194] on li "Export Menu" at bounding box center [1315, 209] width 236 height 41
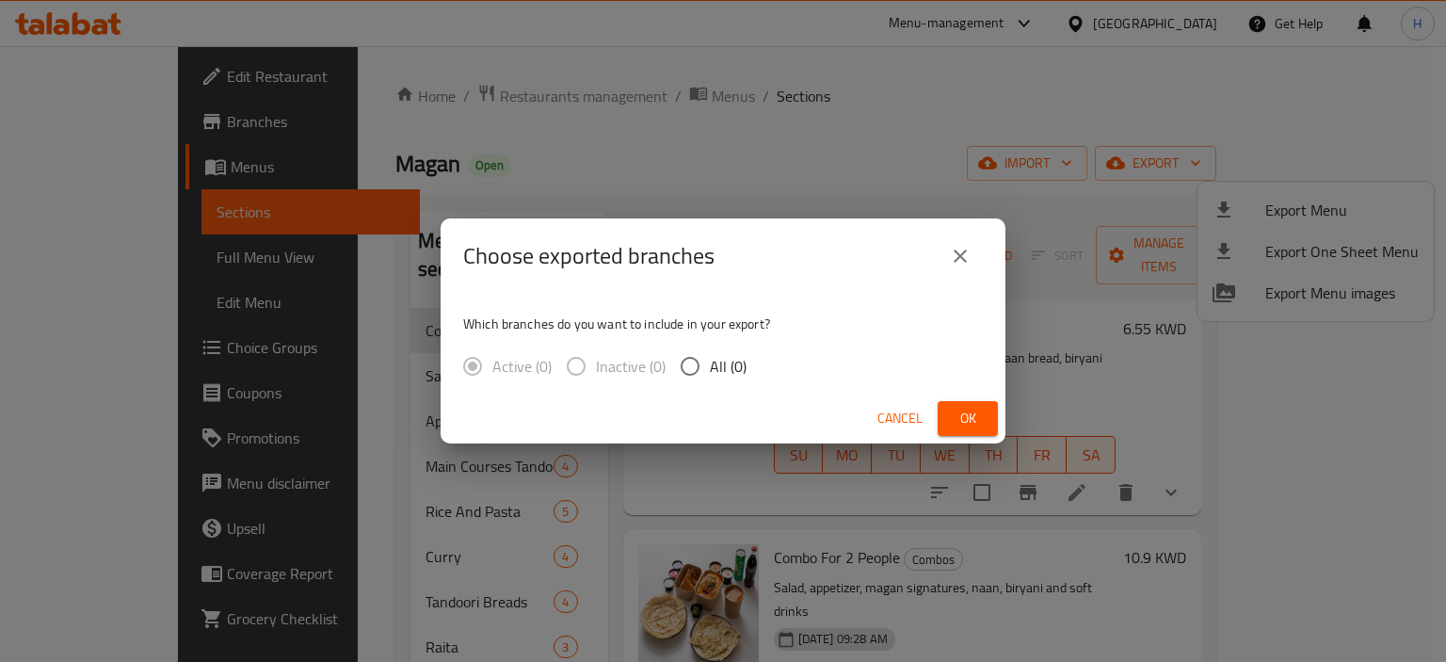
click at [738, 360] on span "All (0)" at bounding box center [728, 366] width 37 height 23
click at [710, 360] on input "All (0)" at bounding box center [690, 366] width 40 height 40
radio input "true"
click at [958, 413] on span "Ok" at bounding box center [968, 419] width 30 height 24
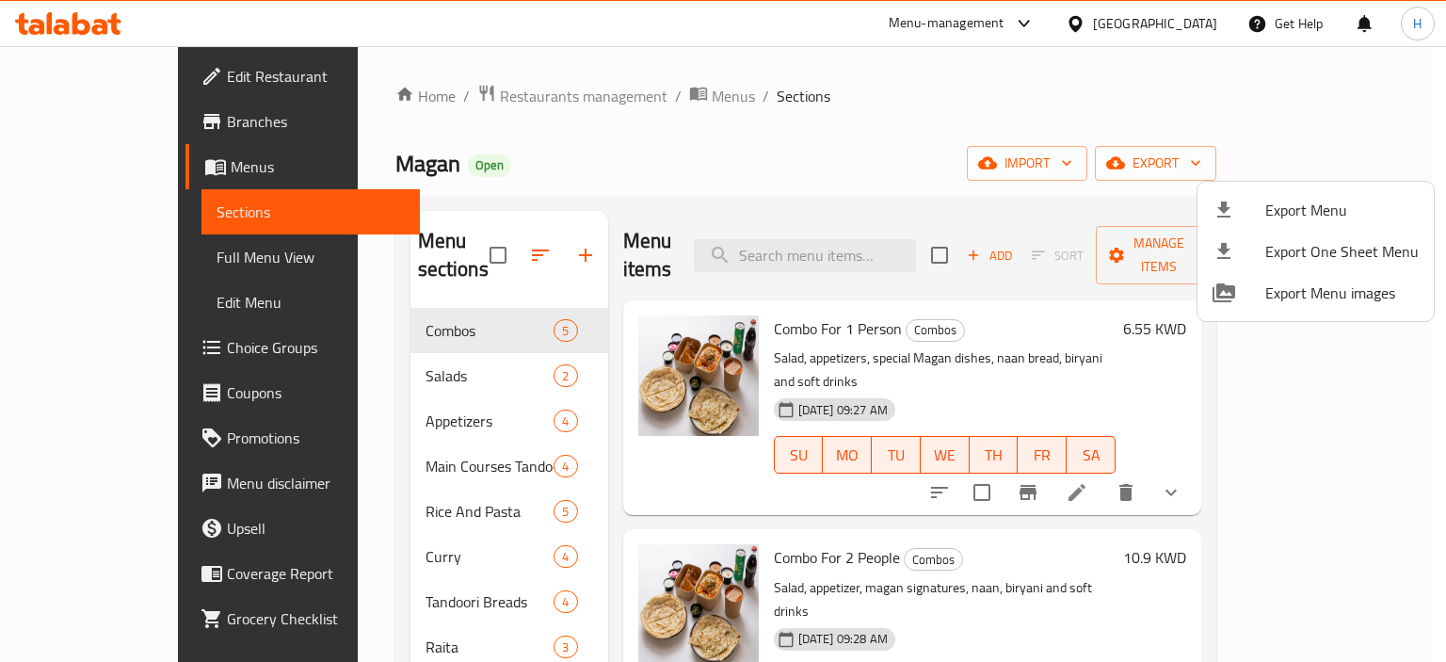
click at [848, 160] on div at bounding box center [723, 331] width 1446 height 662
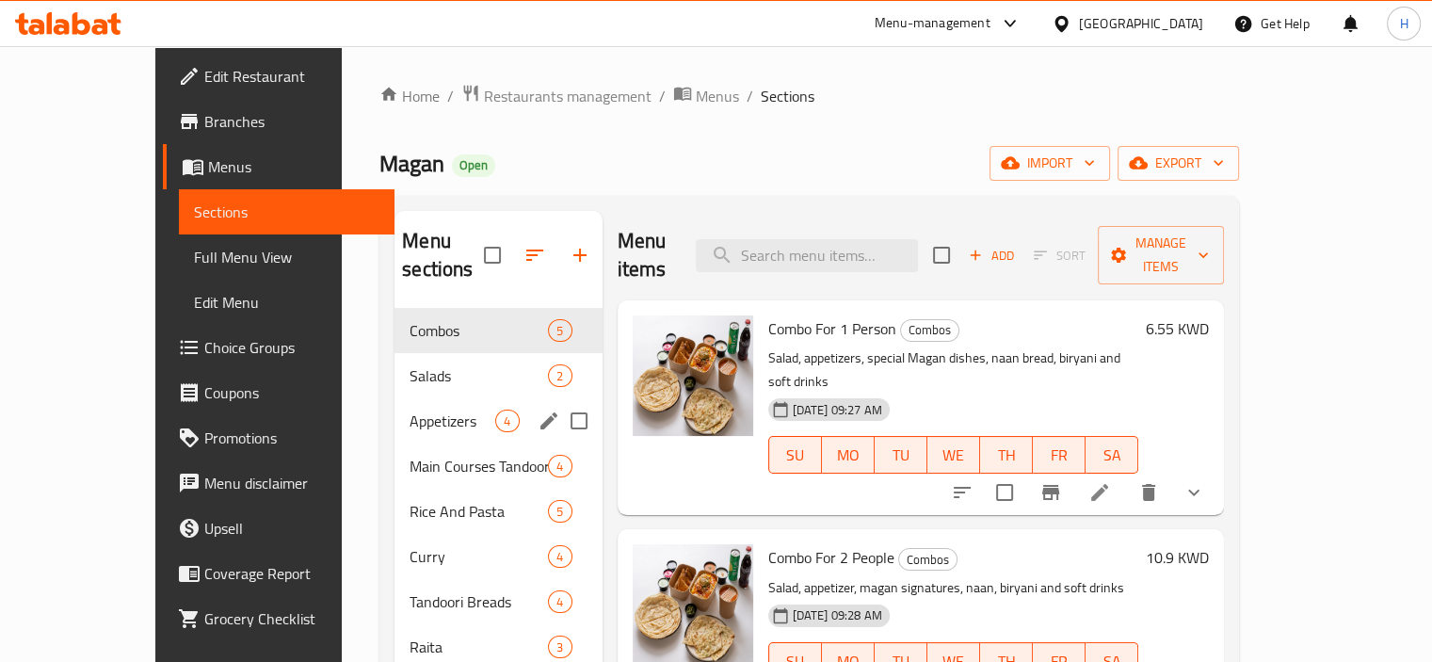
click at [538, 409] on icon "edit" at bounding box center [549, 420] width 23 height 23
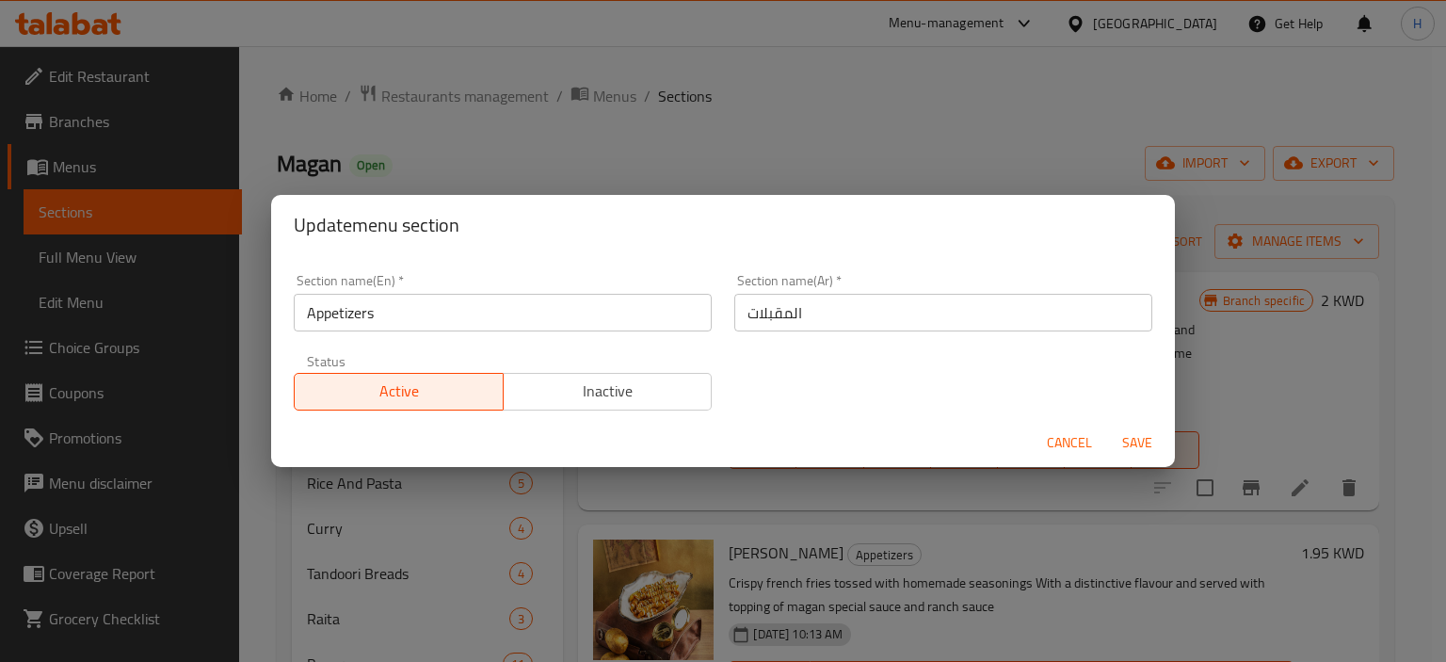
click at [866, 33] on div "Update menu section Section name(En)   * Appetizers Section name(En) * Section …" at bounding box center [723, 331] width 1446 height 662
drag, startPoint x: 1054, startPoint y: 443, endPoint x: 1071, endPoint y: 449, distance: 17.9
click at [1056, 443] on span "Cancel" at bounding box center [1069, 443] width 45 height 24
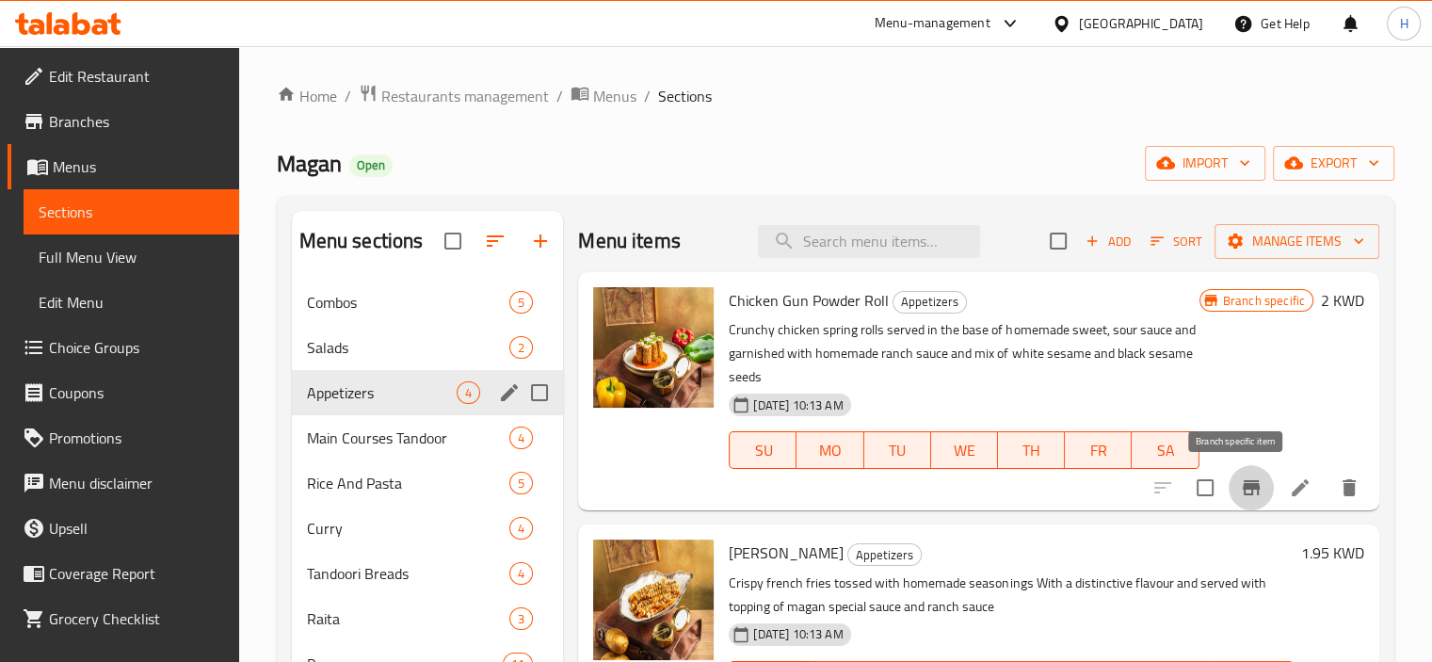
click at [1228, 489] on button "Branch-specific-item" at bounding box center [1250, 487] width 45 height 45
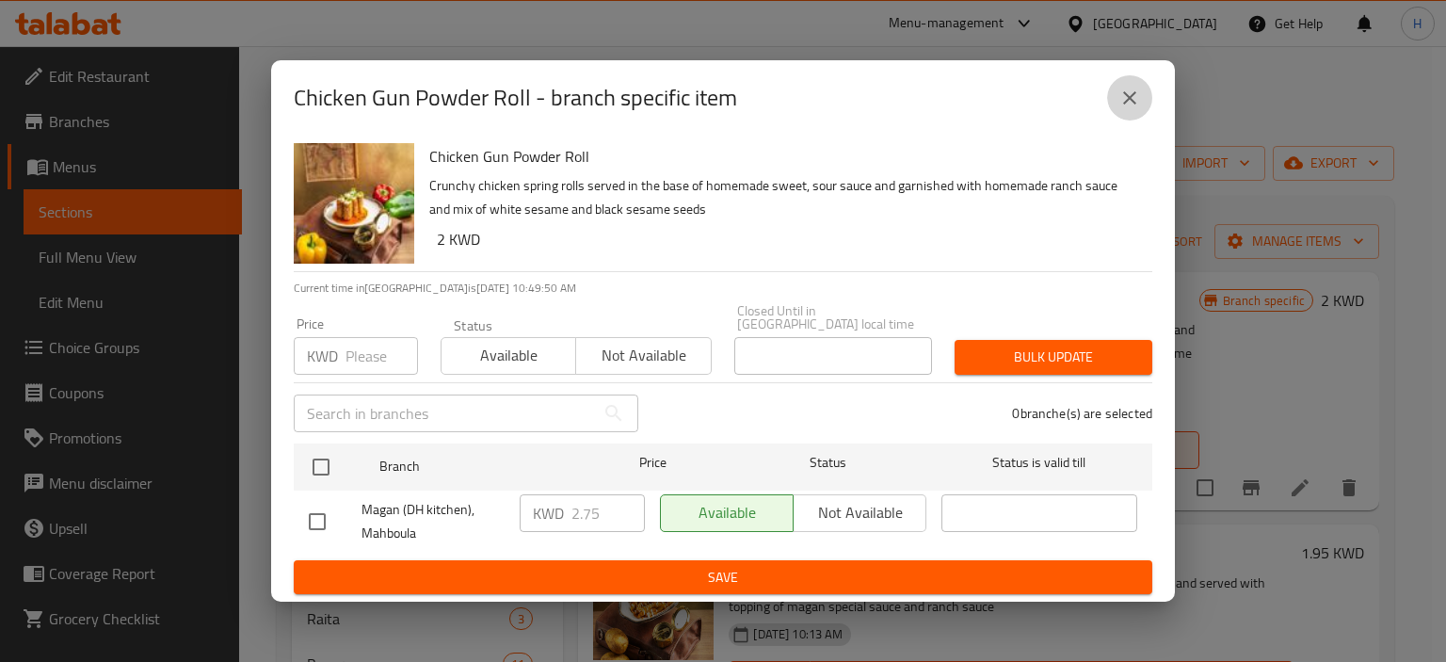
click at [1145, 108] on button "close" at bounding box center [1129, 97] width 45 height 45
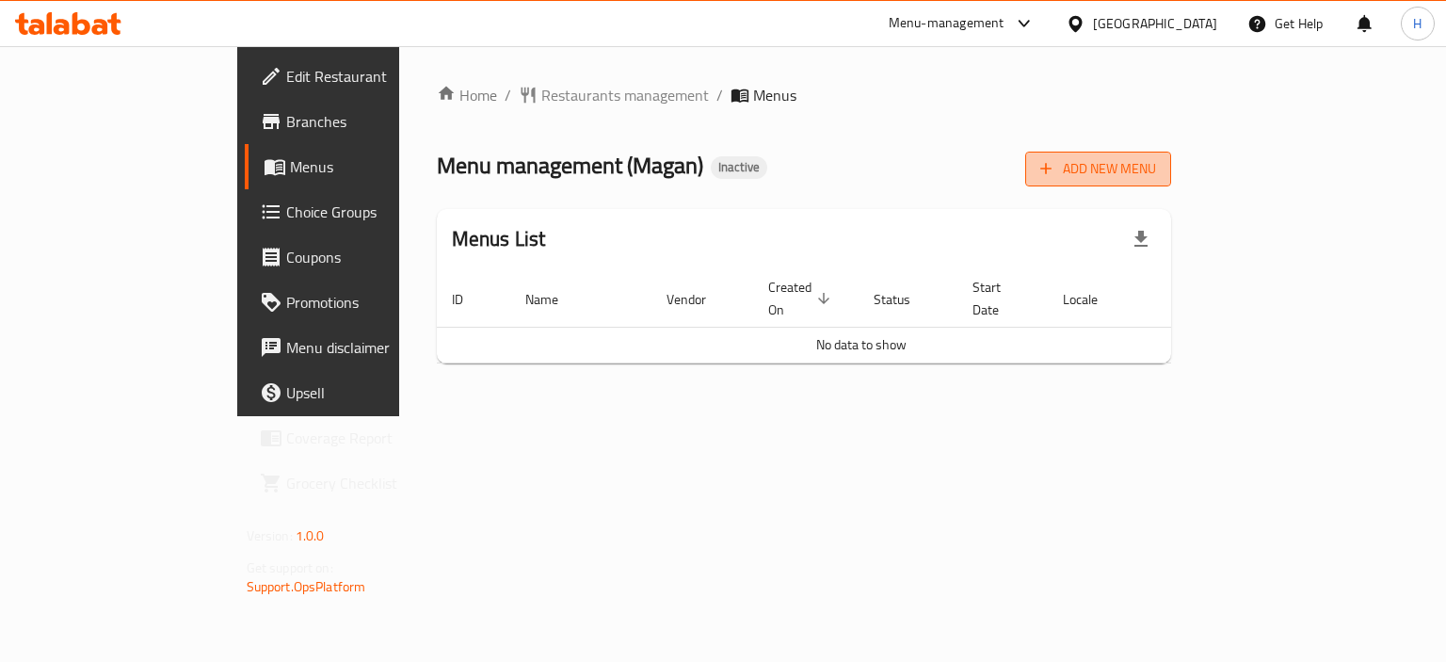
click at [1156, 169] on span "Add New Menu" at bounding box center [1098, 169] width 116 height 24
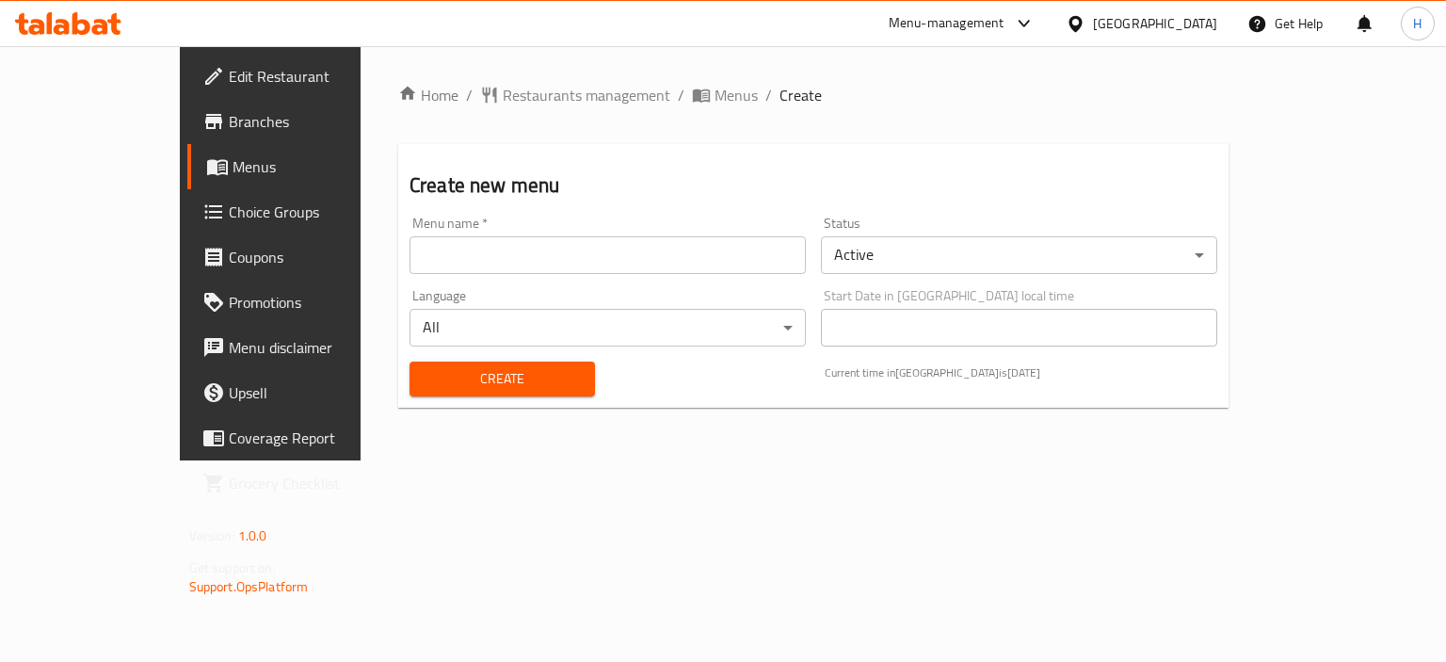
click at [409, 265] on input "text" at bounding box center [607, 255] width 396 height 38
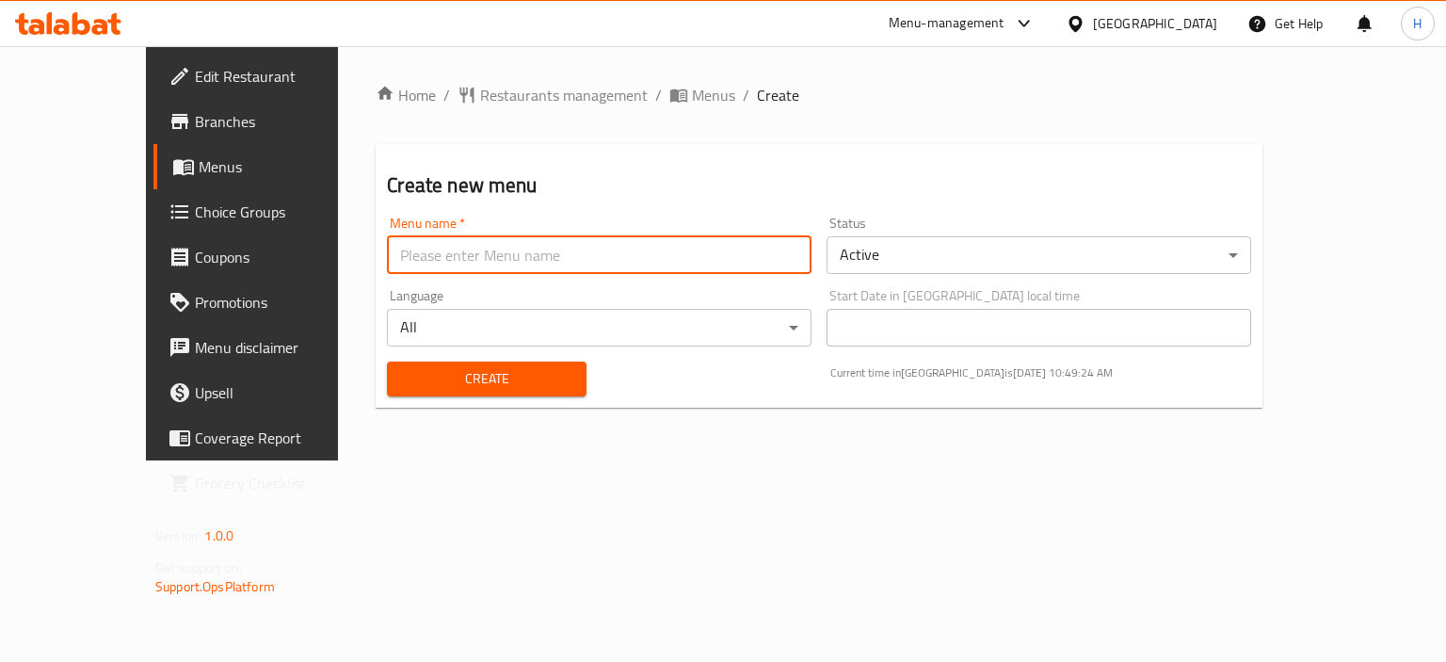
type input "Gazar"
click at [410, 377] on span "Create" at bounding box center [486, 379] width 169 height 24
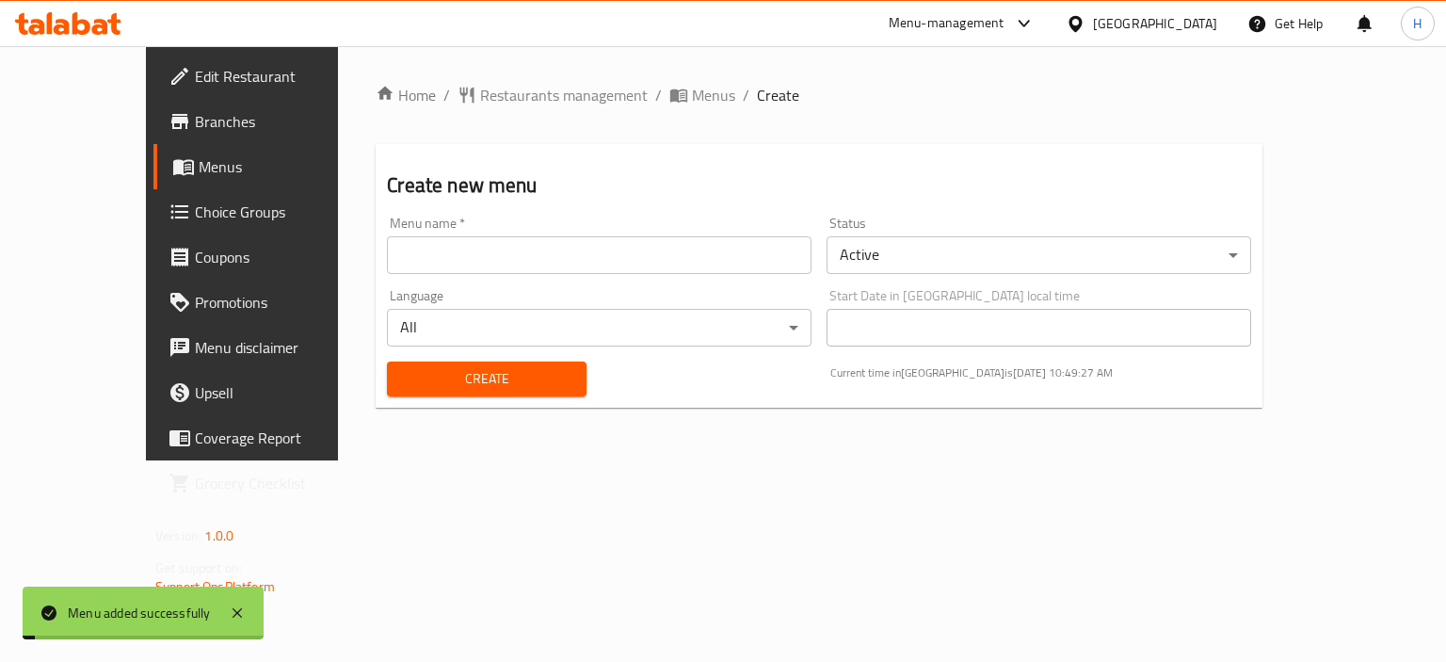
click at [692, 97] on span "Menus" at bounding box center [713, 95] width 43 height 23
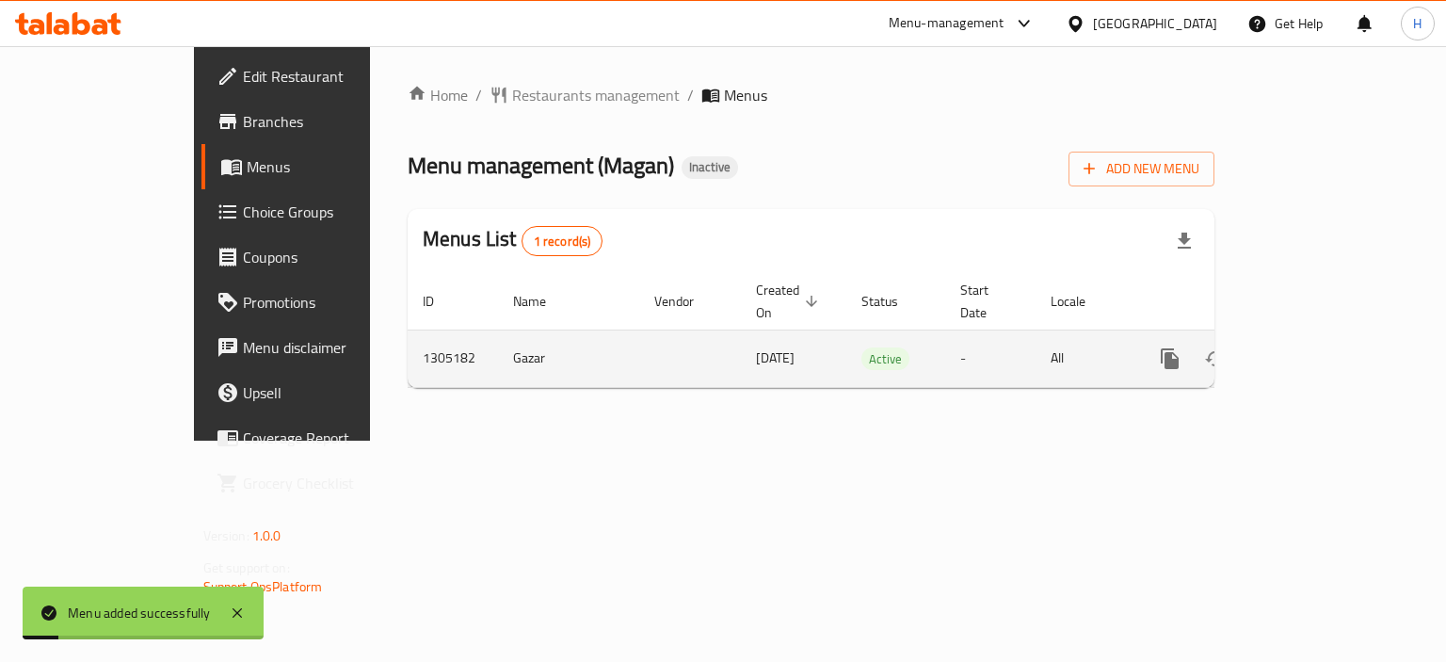
click at [1317, 347] on icon "enhanced table" at bounding box center [1305, 358] width 23 height 23
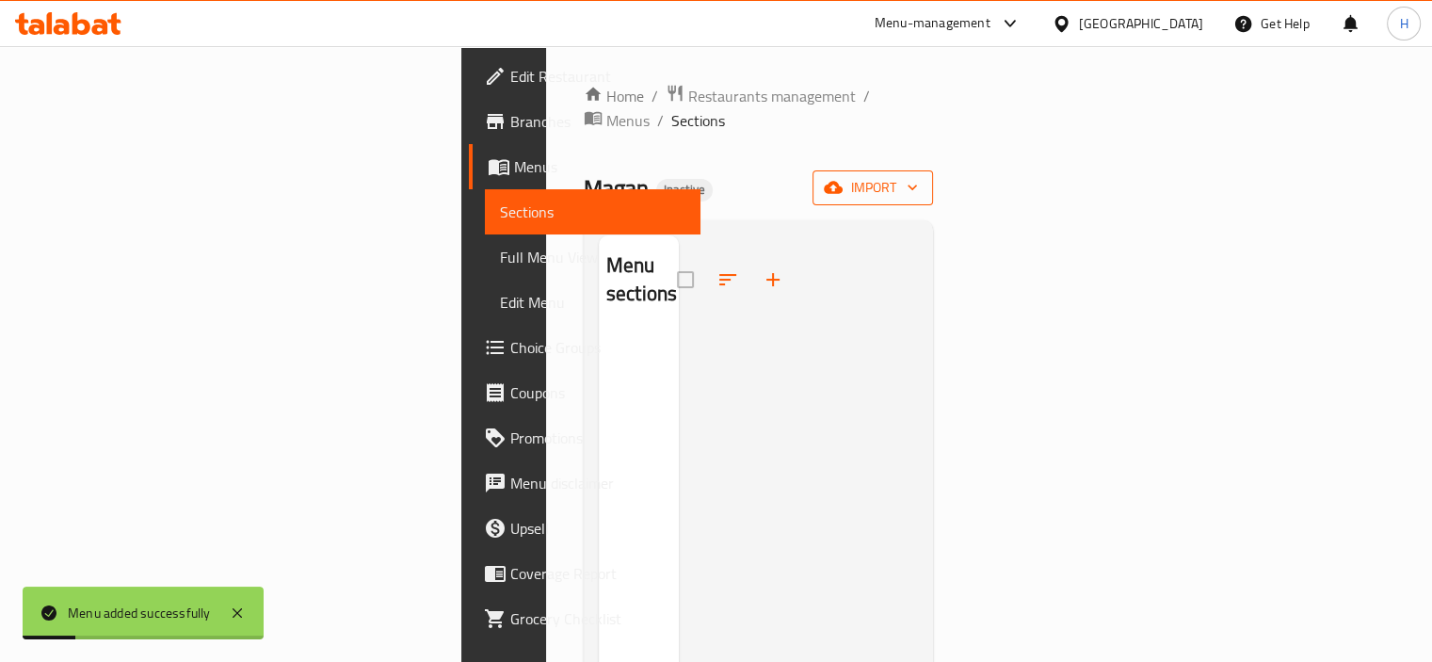
click at [918, 176] on span "import" at bounding box center [872, 188] width 90 height 24
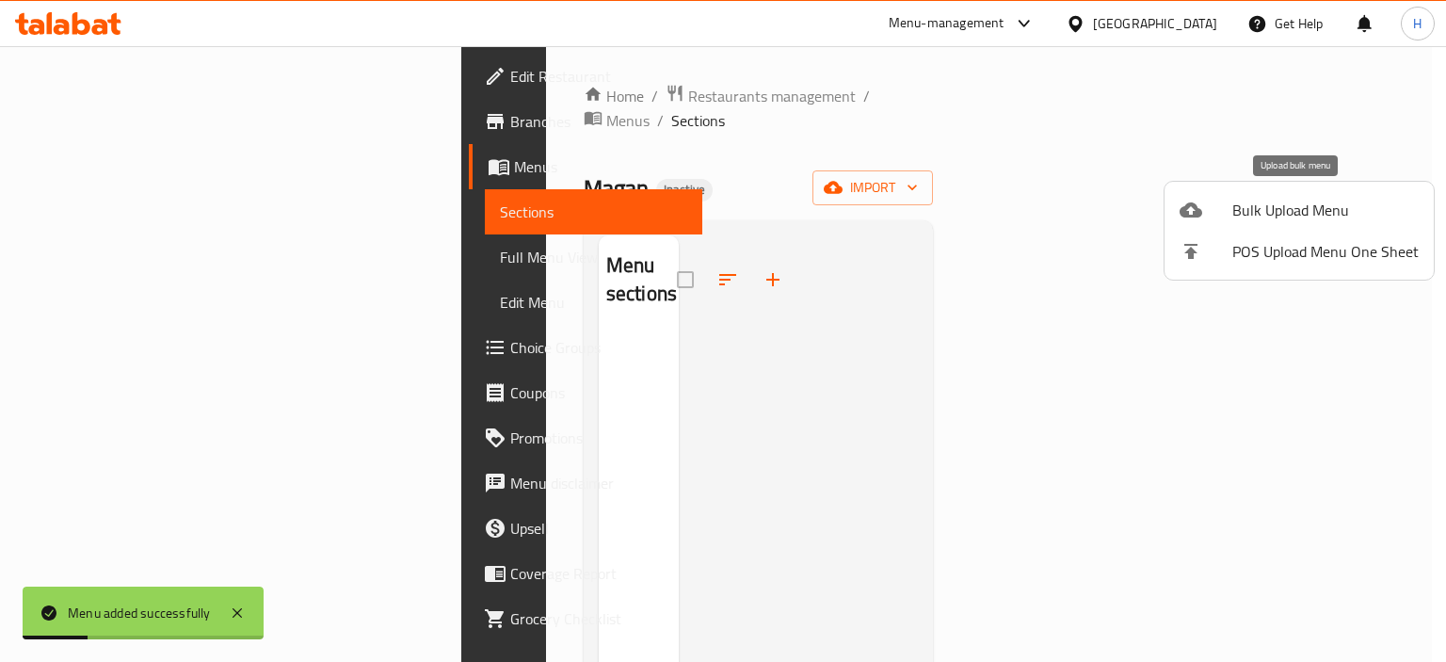
click at [1325, 189] on li "Bulk Upload Menu" at bounding box center [1298, 209] width 269 height 41
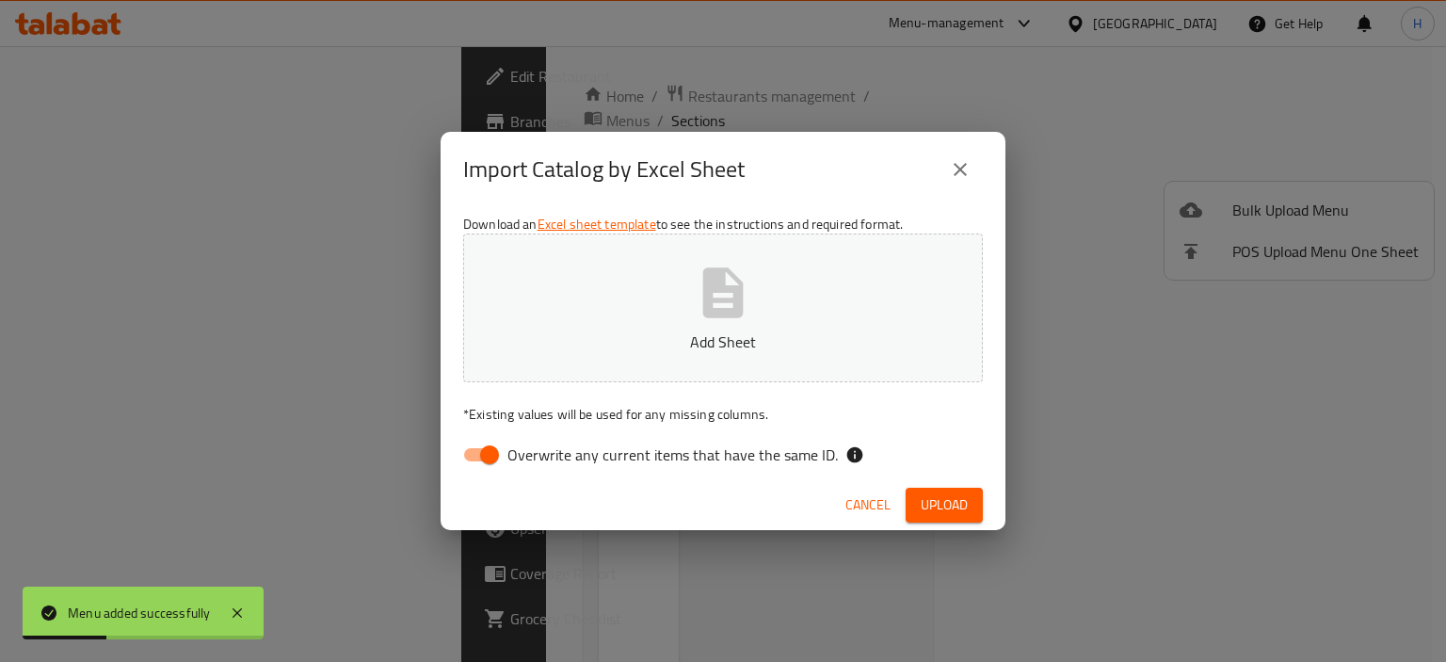
click at [489, 432] on div "Download an Excel sheet template to see the instructions and required format. A…" at bounding box center [723, 343] width 565 height 273
click at [492, 447] on input "Overwrite any current items that have the same ID." at bounding box center [489, 455] width 107 height 36
checkbox input "false"
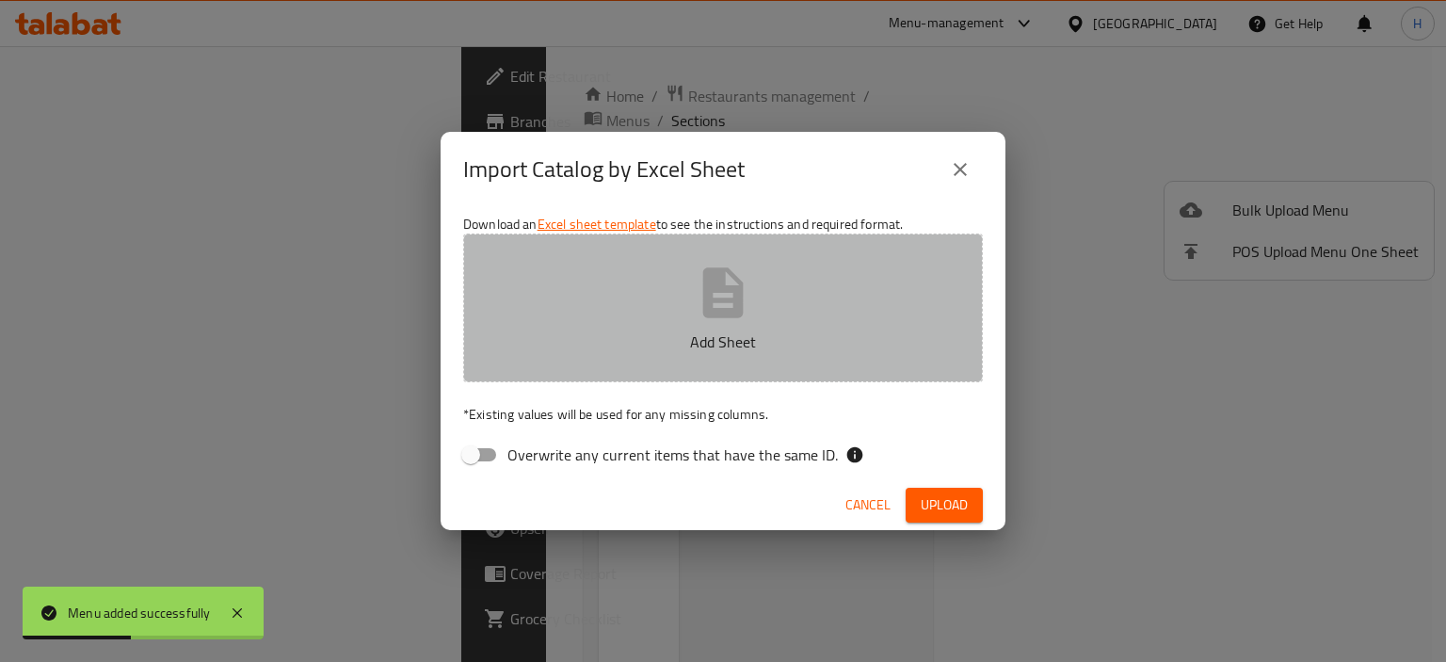
click at [617, 357] on button "Add Sheet" at bounding box center [723, 307] width 520 height 149
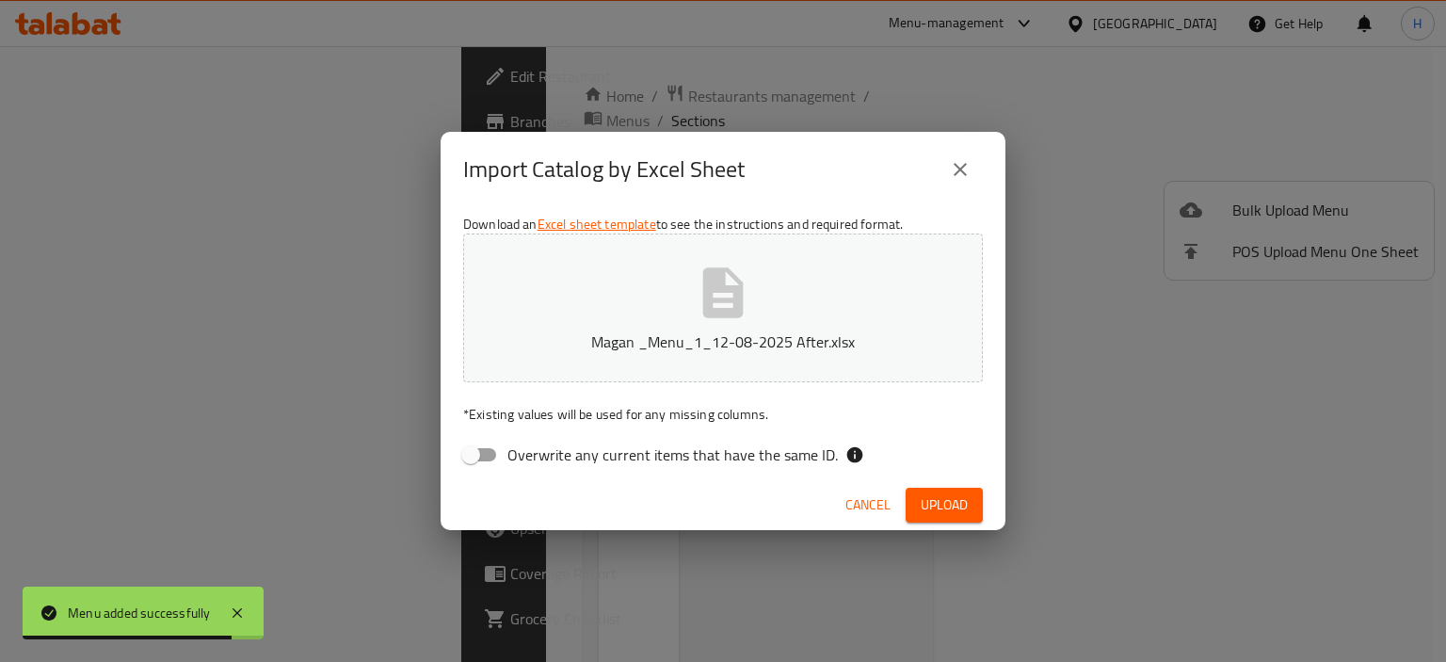
click at [924, 506] on span "Upload" at bounding box center [944, 505] width 47 height 24
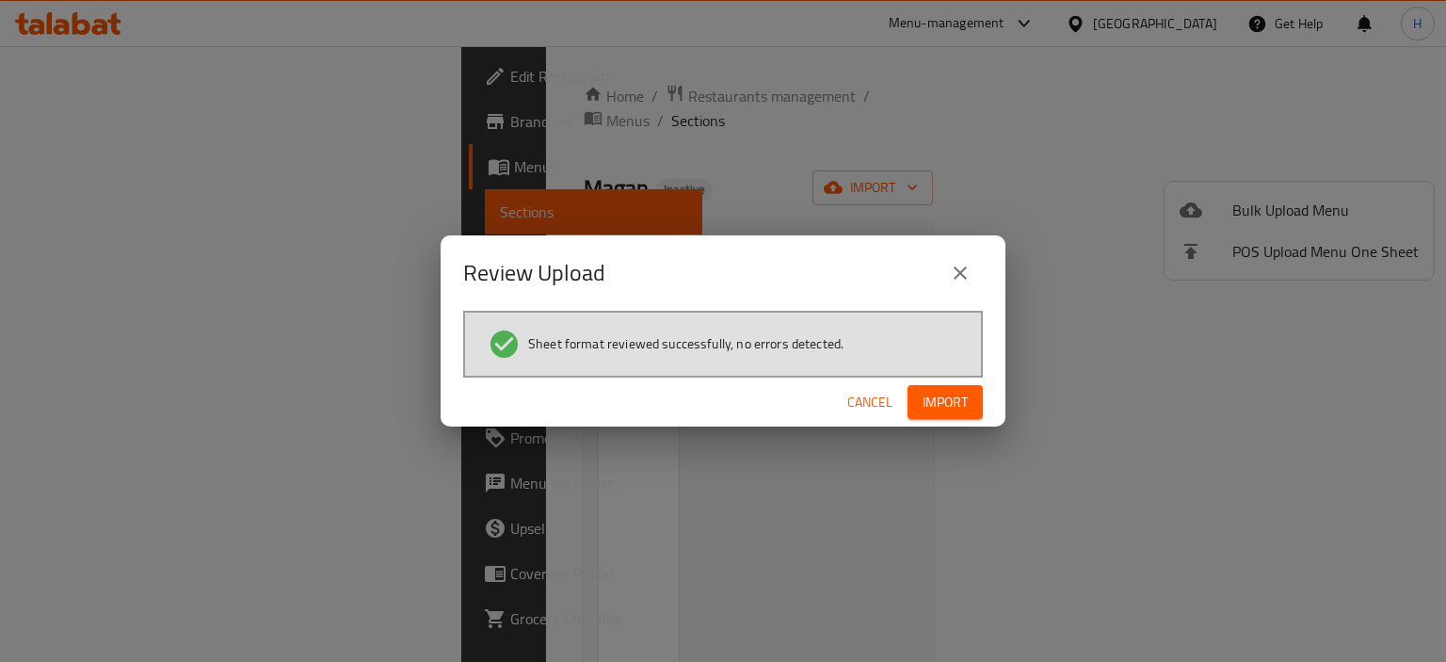
click at [926, 398] on span "Import" at bounding box center [945, 403] width 45 height 24
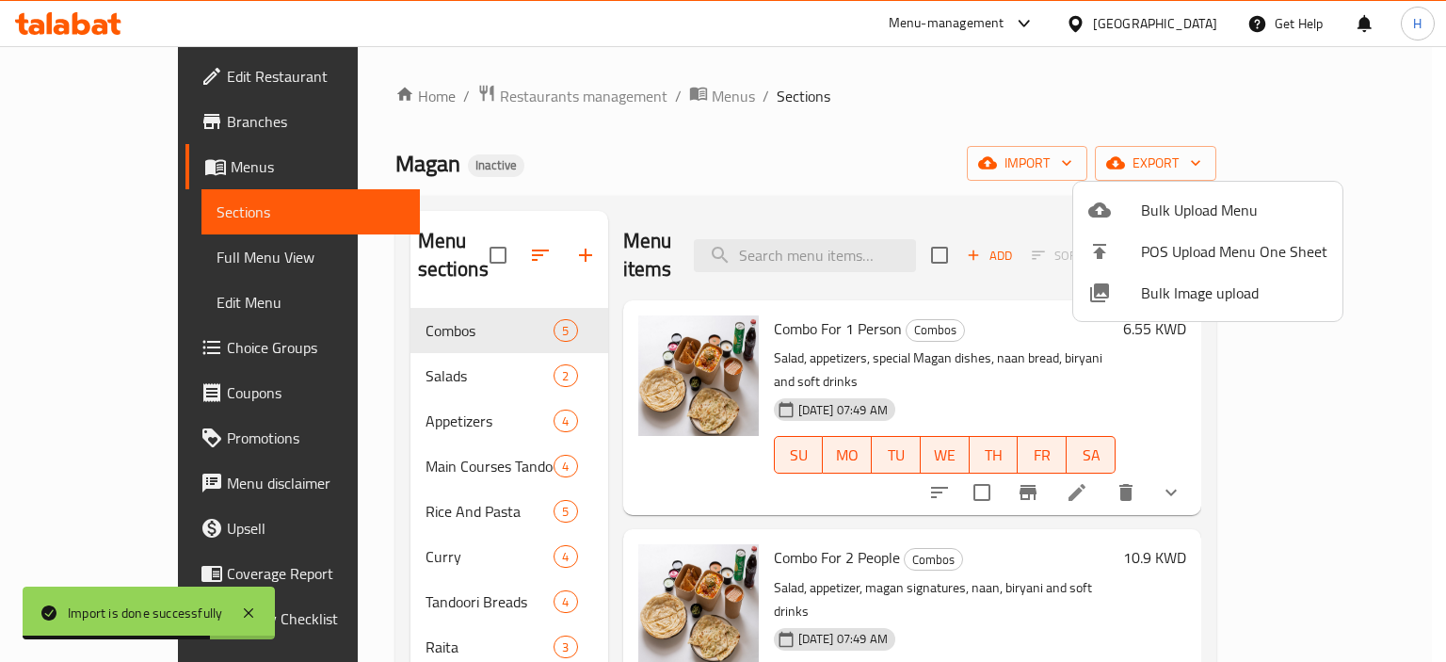
click at [405, 393] on div at bounding box center [723, 331] width 1446 height 662
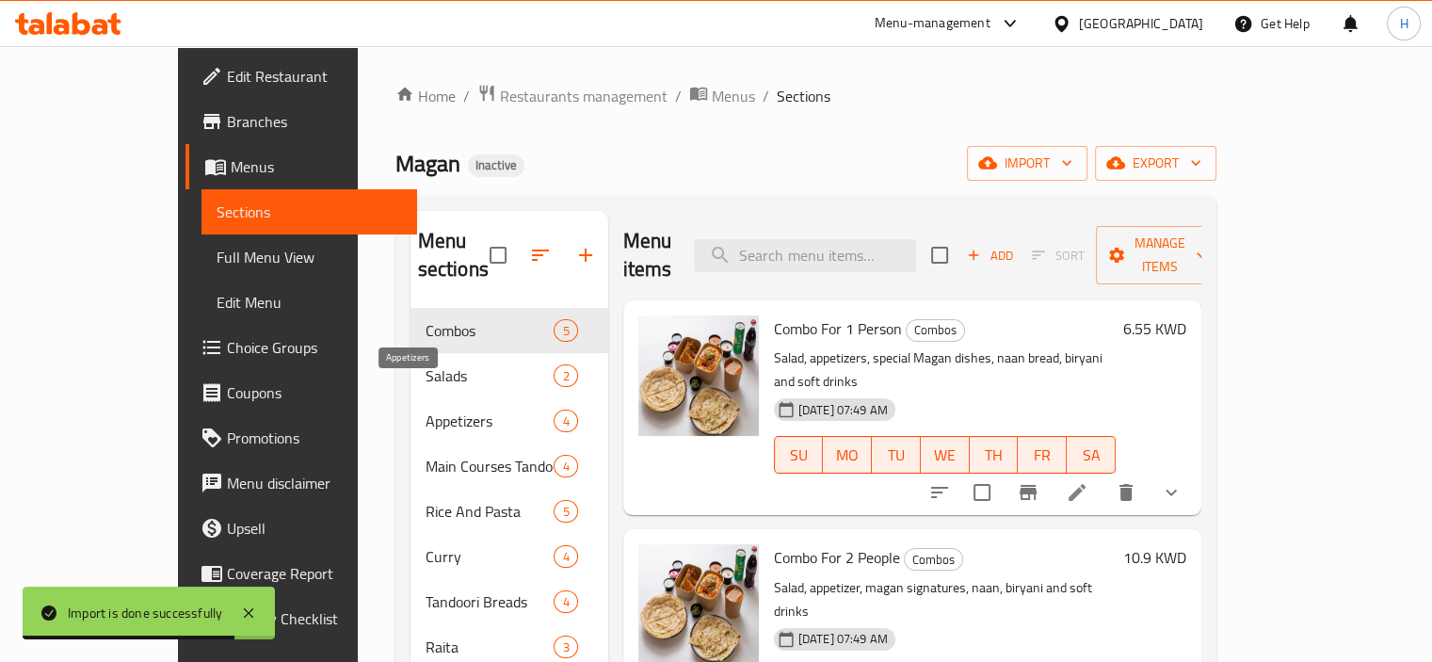
click at [425, 409] on span "Appetizers" at bounding box center [489, 420] width 129 height 23
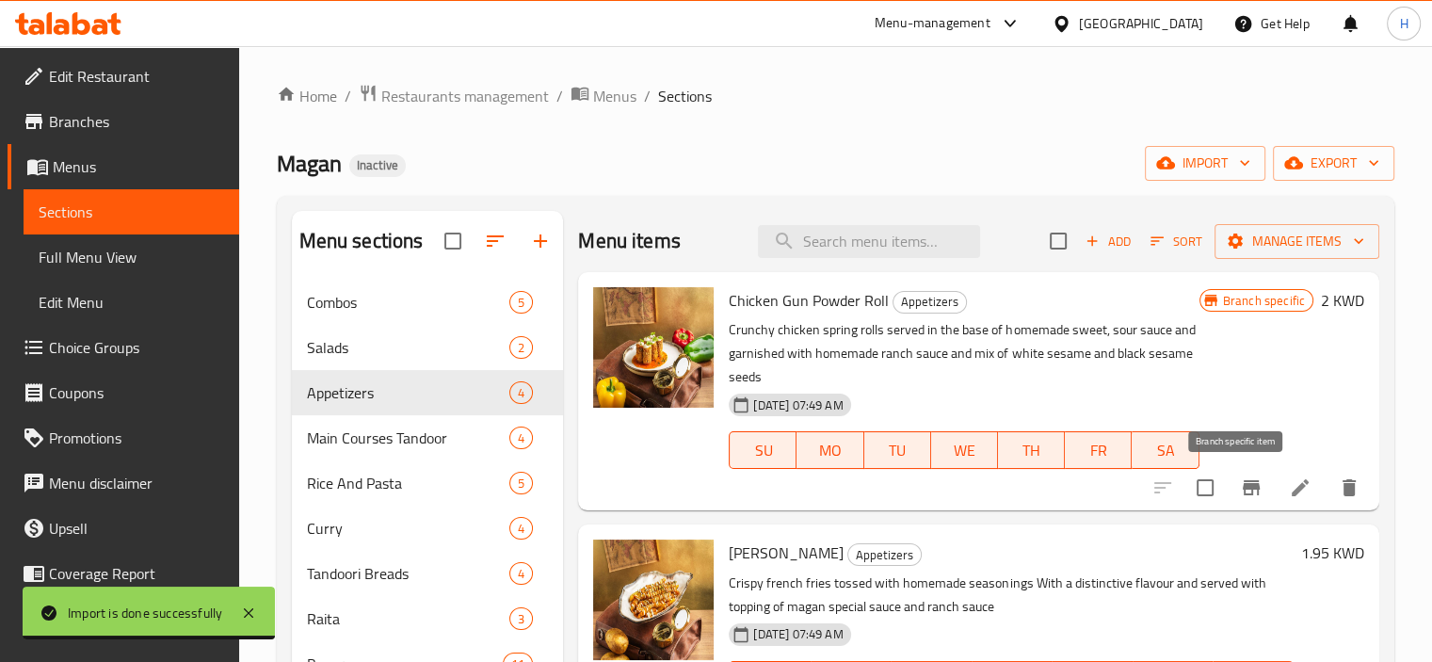
click at [1241, 503] on button "Branch-specific-item" at bounding box center [1250, 487] width 45 height 45
